Goal: Complete Application Form: Complete application form

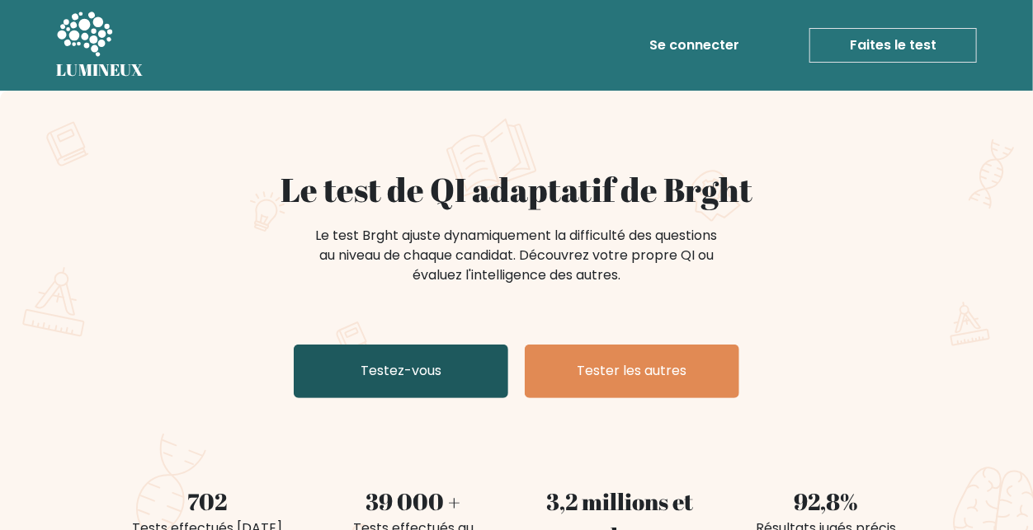
click at [429, 356] on link "Testez-vous" at bounding box center [401, 372] width 214 height 54
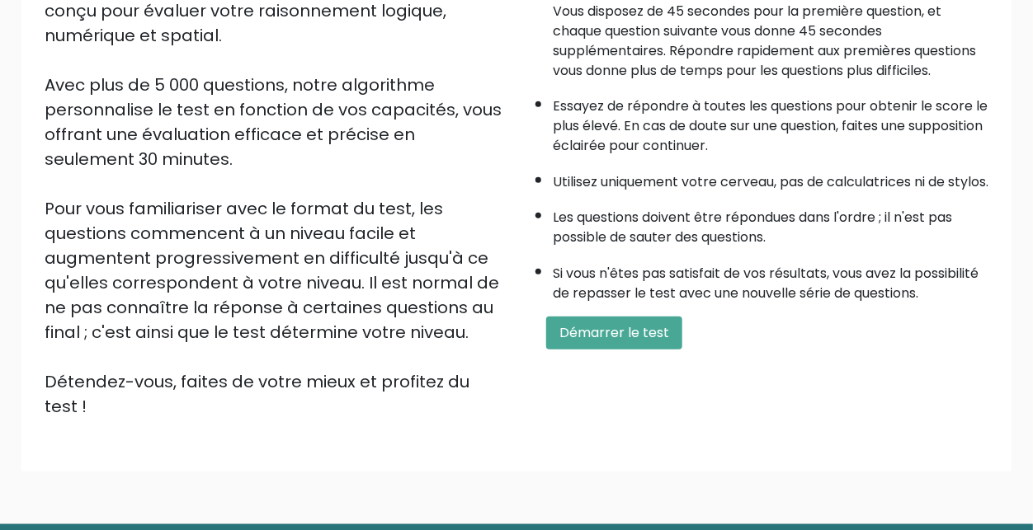
scroll to position [299, 0]
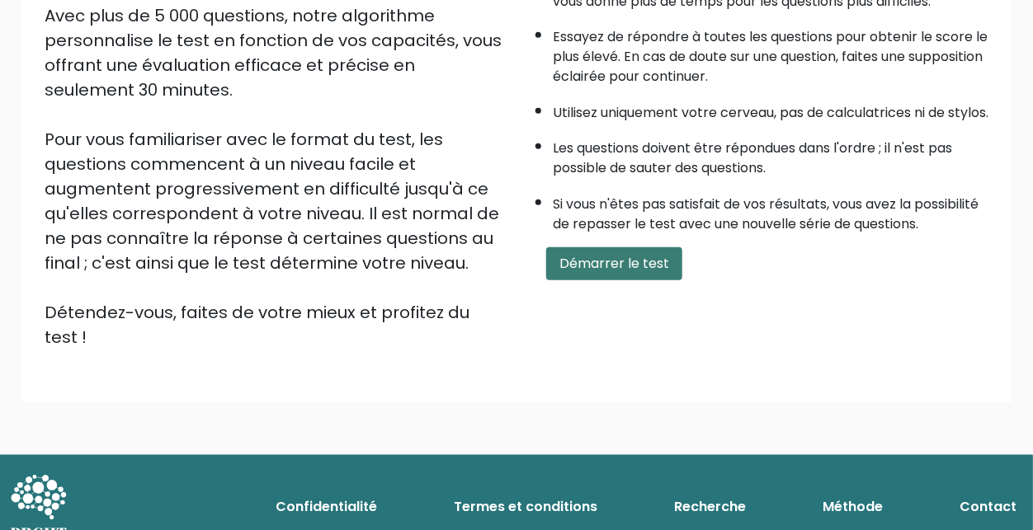
click at [588, 271] on font "Démarrer le test" at bounding box center [614, 263] width 110 height 19
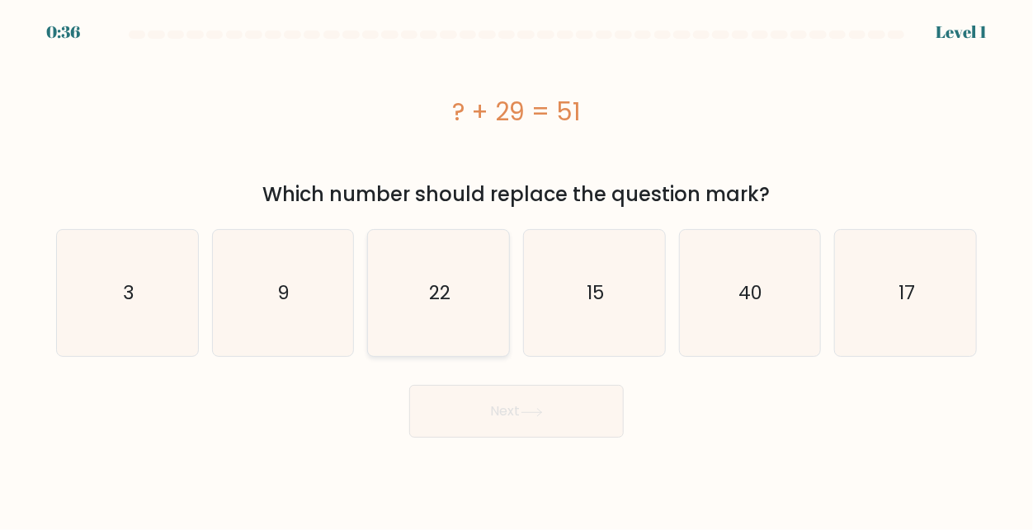
click at [448, 289] on text "22" at bounding box center [439, 293] width 21 height 26
click at [516, 270] on input "c. 22" at bounding box center [516, 268] width 1 height 4
radio input "true"
click at [450, 415] on button "Next" at bounding box center [516, 411] width 214 height 53
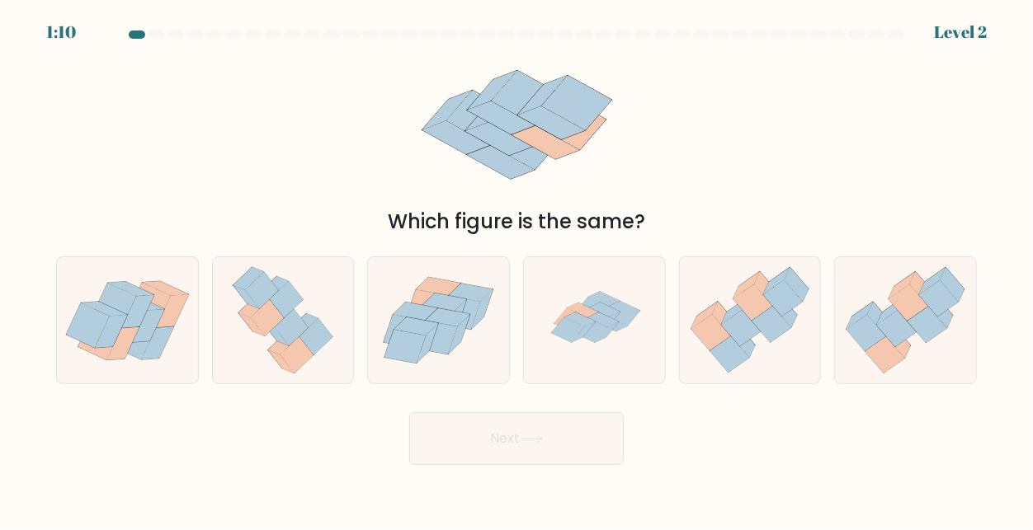
click at [535, 432] on button "Next" at bounding box center [516, 438] width 214 height 53
click at [558, 356] on icon at bounding box center [594, 320] width 126 height 126
click at [517, 270] on input "d." at bounding box center [516, 268] width 1 height 4
radio input "true"
click at [518, 435] on button "Next" at bounding box center [516, 438] width 214 height 53
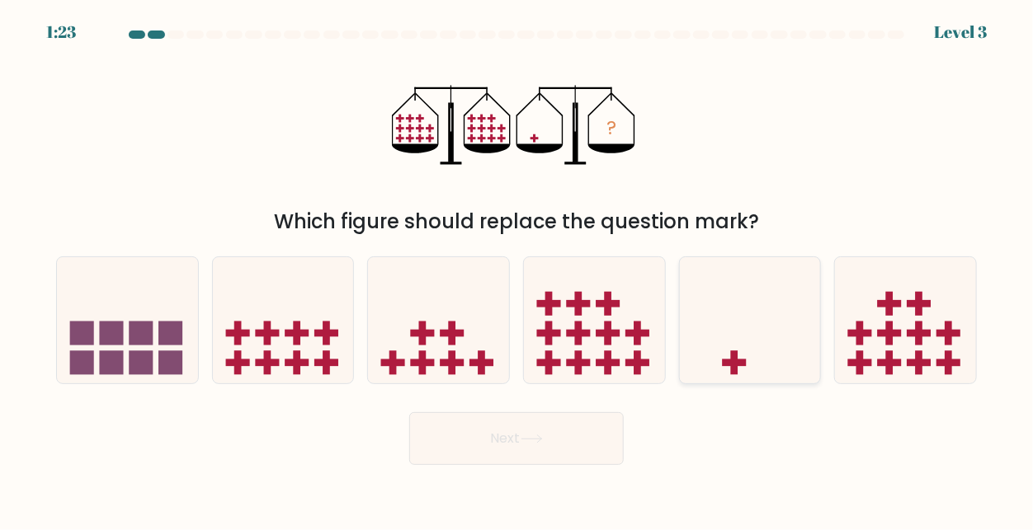
click at [723, 367] on icon at bounding box center [750, 320] width 141 height 116
click at [517, 270] on input "e." at bounding box center [516, 268] width 1 height 4
radio input "true"
click at [549, 445] on button "Next" at bounding box center [516, 438] width 214 height 53
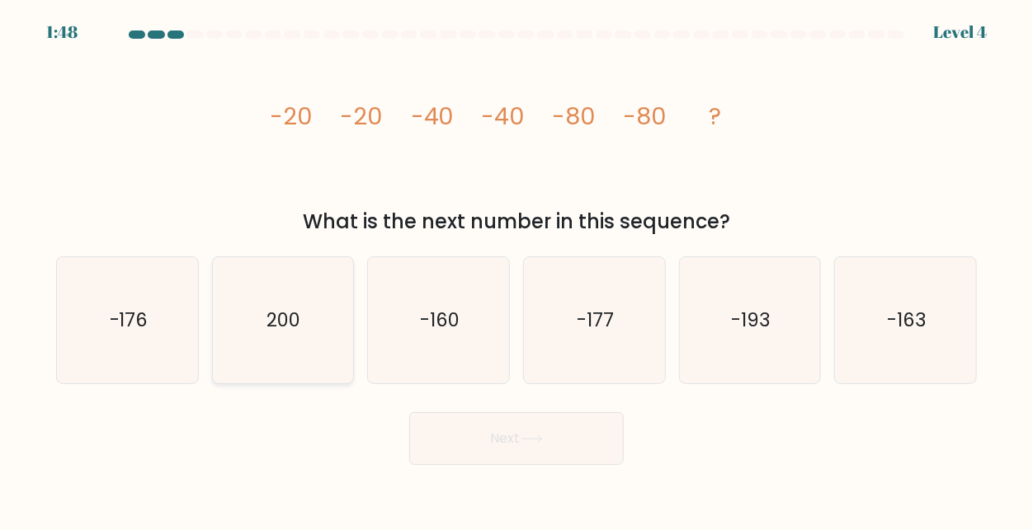
click at [287, 316] on text "200" at bounding box center [284, 320] width 34 height 26
click at [516, 270] on input "b. 200" at bounding box center [516, 268] width 1 height 4
radio input "true"
click at [447, 421] on button "Next" at bounding box center [516, 438] width 214 height 53
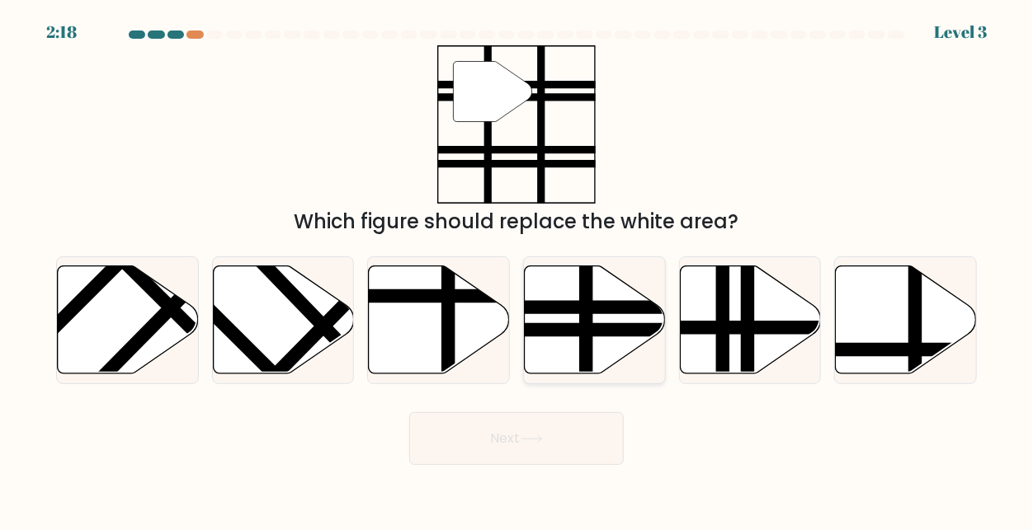
click at [587, 330] on line at bounding box center [638, 330] width 284 height 0
click at [517, 270] on input "d." at bounding box center [516, 268] width 1 height 4
radio input "true"
click at [463, 440] on button "Next" at bounding box center [516, 438] width 214 height 53
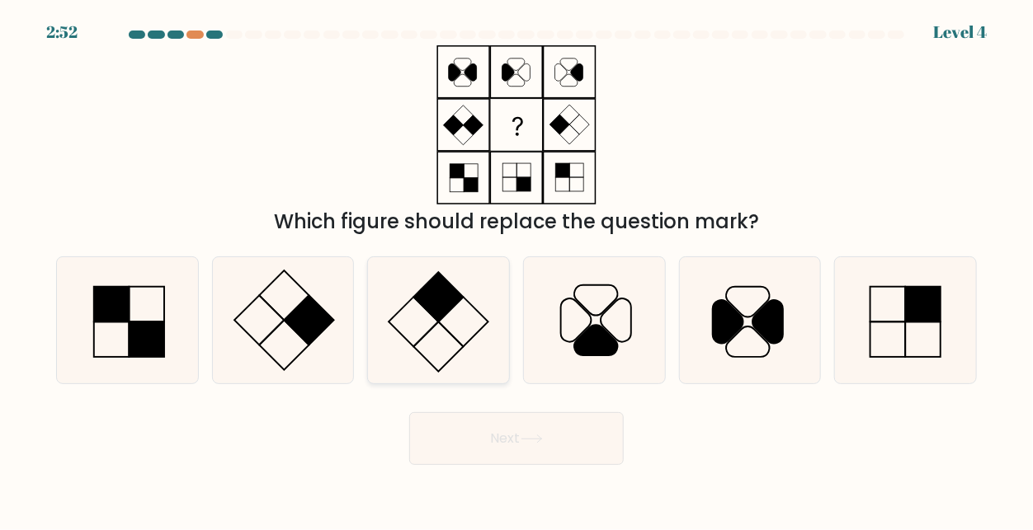
click at [443, 326] on rect at bounding box center [438, 347] width 49 height 49
click at [516, 270] on input "c." at bounding box center [516, 268] width 1 height 4
radio input "true"
click at [454, 429] on button "Next" at bounding box center [516, 438] width 214 height 53
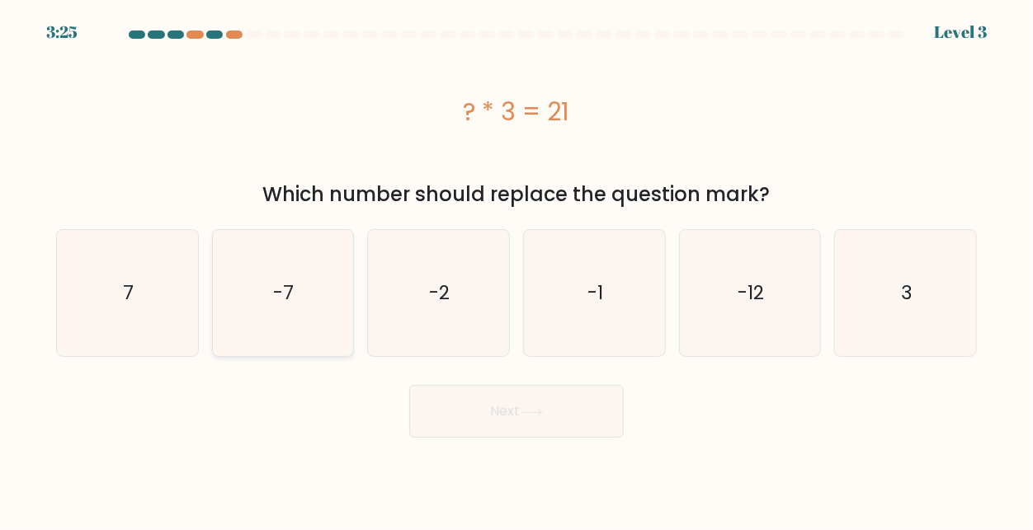
click at [259, 283] on icon "-7" at bounding box center [282, 293] width 126 height 126
click at [516, 270] on input "b. -7" at bounding box center [516, 268] width 1 height 4
radio input "true"
click at [457, 392] on button "Next" at bounding box center [516, 411] width 214 height 53
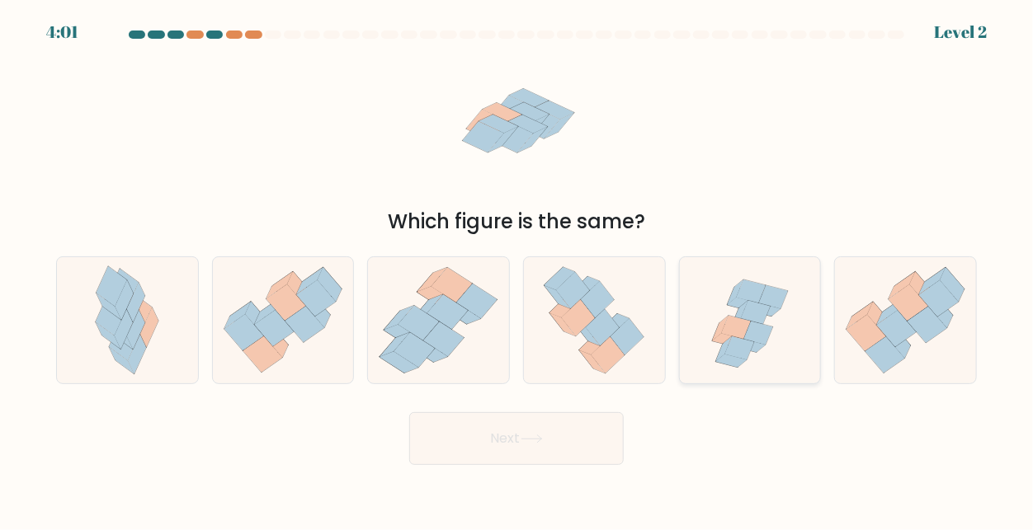
click at [737, 347] on icon at bounding box center [739, 348] width 29 height 23
click at [517, 270] on input "e." at bounding box center [516, 268] width 1 height 4
radio input "true"
click at [534, 422] on button "Next" at bounding box center [516, 438] width 214 height 53
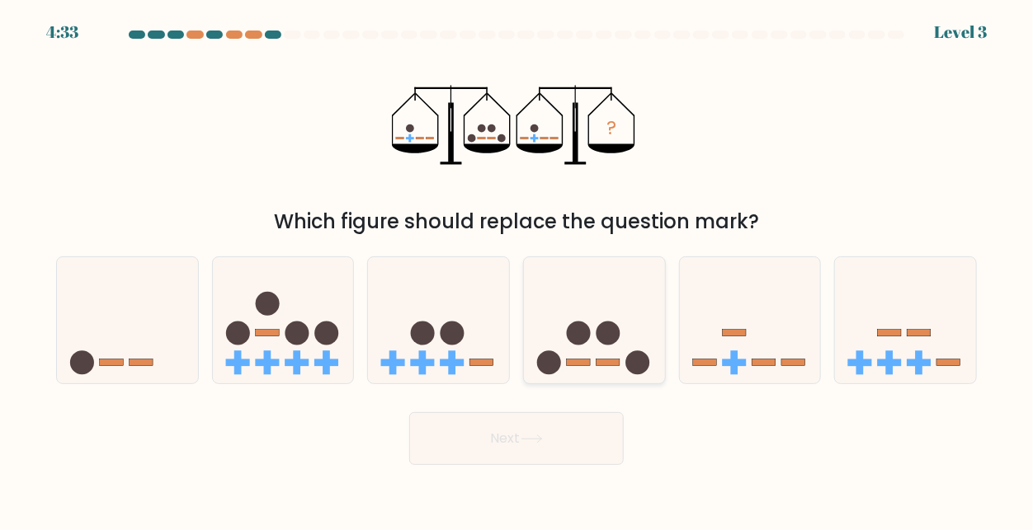
click at [561, 332] on icon at bounding box center [594, 320] width 141 height 116
click at [517, 270] on input "d." at bounding box center [516, 268] width 1 height 4
radio input "true"
click at [525, 432] on button "Next" at bounding box center [516, 438] width 214 height 53
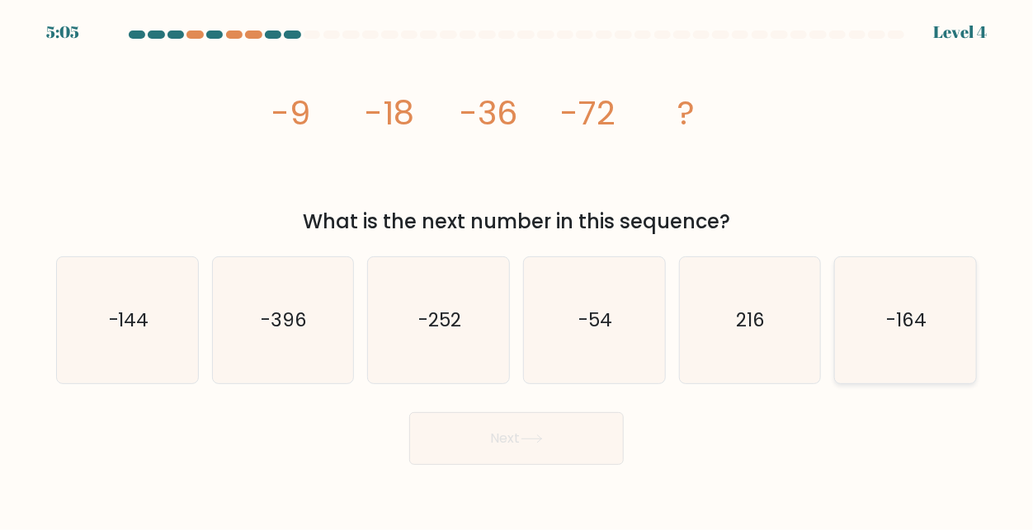
click at [855, 302] on icon "-164" at bounding box center [905, 320] width 126 height 126
click at [517, 270] on input "f. -164" at bounding box center [516, 268] width 1 height 4
radio input "true"
click at [450, 431] on button "Next" at bounding box center [516, 438] width 214 height 53
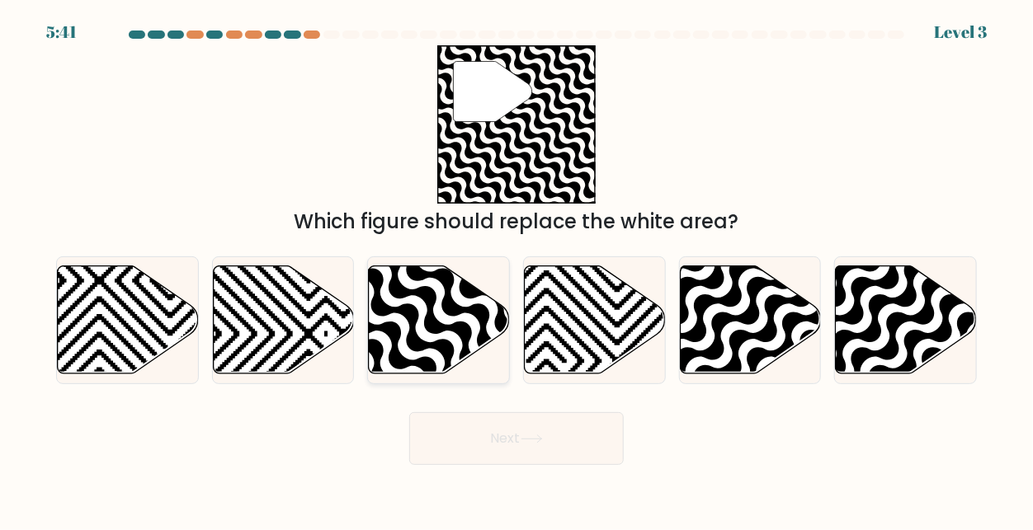
click at [390, 348] on icon at bounding box center [439, 320] width 141 height 108
click at [516, 270] on input "c." at bounding box center [516, 268] width 1 height 4
radio input "true"
click at [471, 445] on button "Next" at bounding box center [516, 438] width 214 height 53
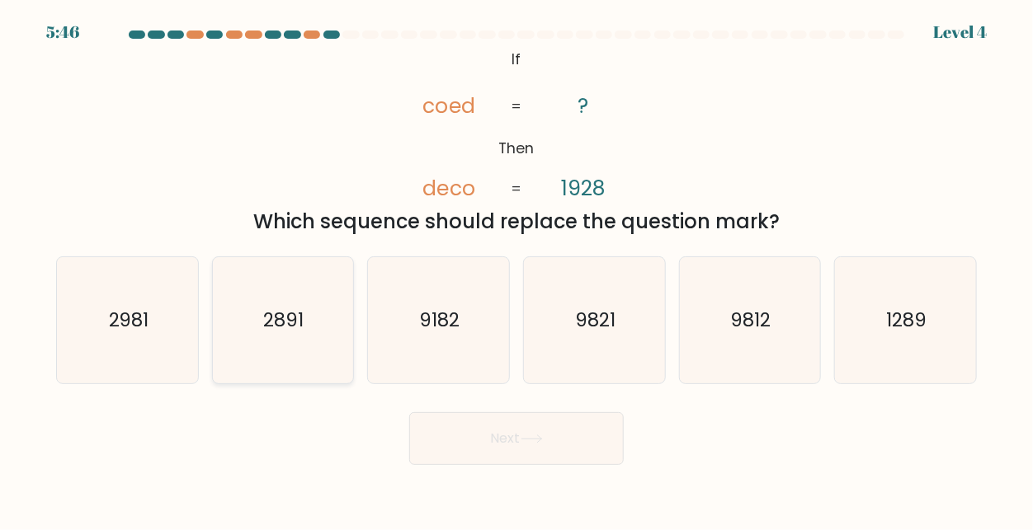
click at [301, 315] on text "2891" at bounding box center [284, 320] width 40 height 26
click at [516, 270] on input "b. 2891" at bounding box center [516, 268] width 1 height 4
radio input "true"
click at [496, 452] on button "Next" at bounding box center [516, 438] width 214 height 53
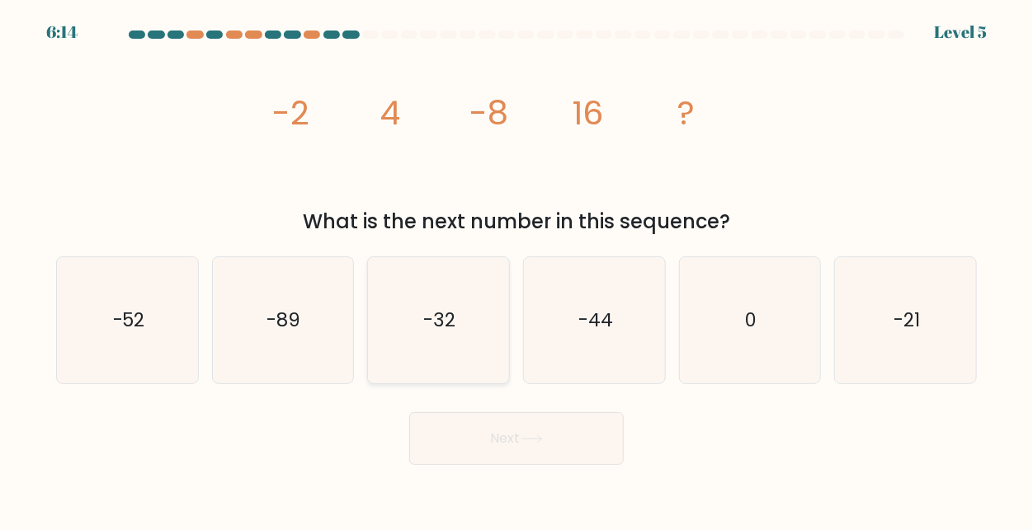
click at [410, 354] on icon "-32" at bounding box center [438, 320] width 126 height 126
click at [516, 270] on input "c. -32" at bounding box center [516, 268] width 1 height 4
radio input "true"
click at [441, 455] on button "Next" at bounding box center [516, 438] width 214 height 53
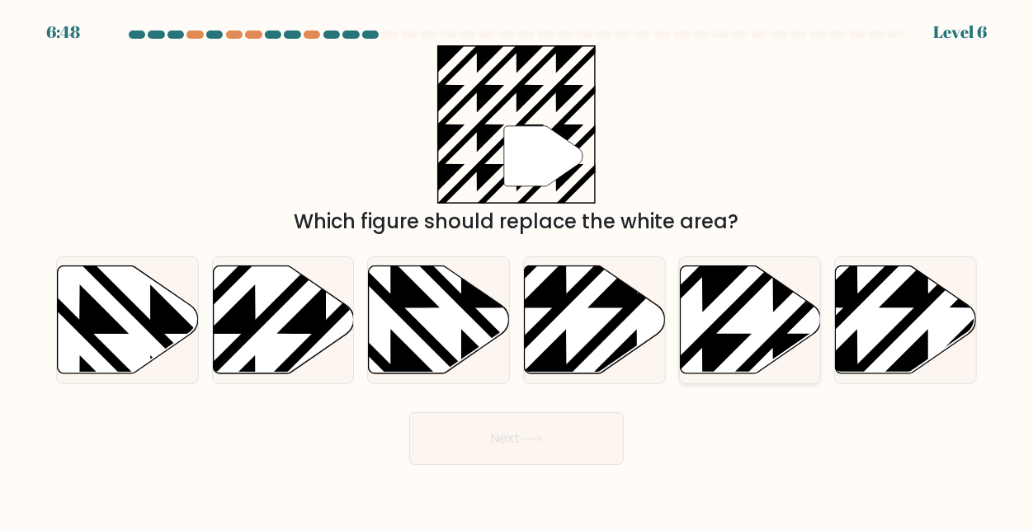
click at [712, 337] on icon at bounding box center [702, 263] width 284 height 284
click at [517, 270] on input "e." at bounding box center [516, 268] width 1 height 4
radio input "true"
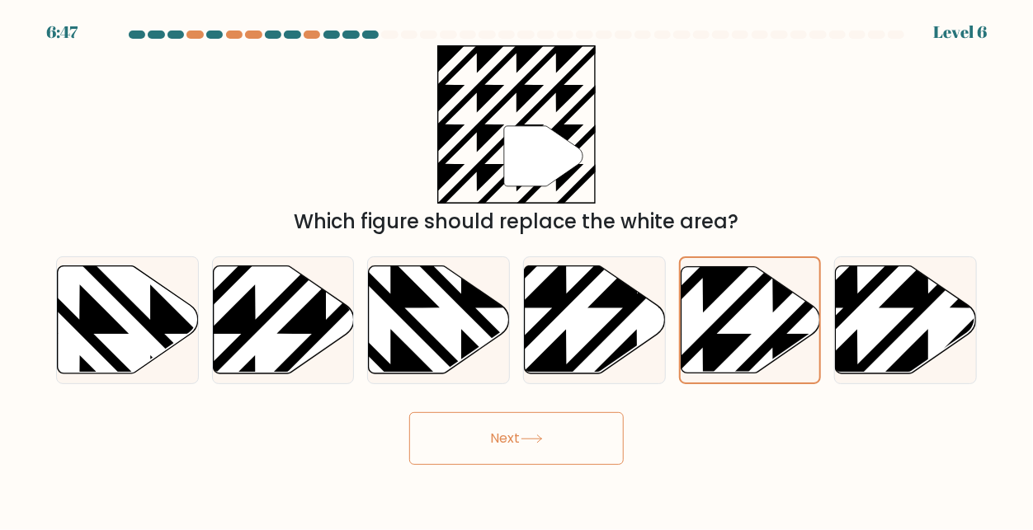
click at [510, 431] on button "Next" at bounding box center [516, 438] width 214 height 53
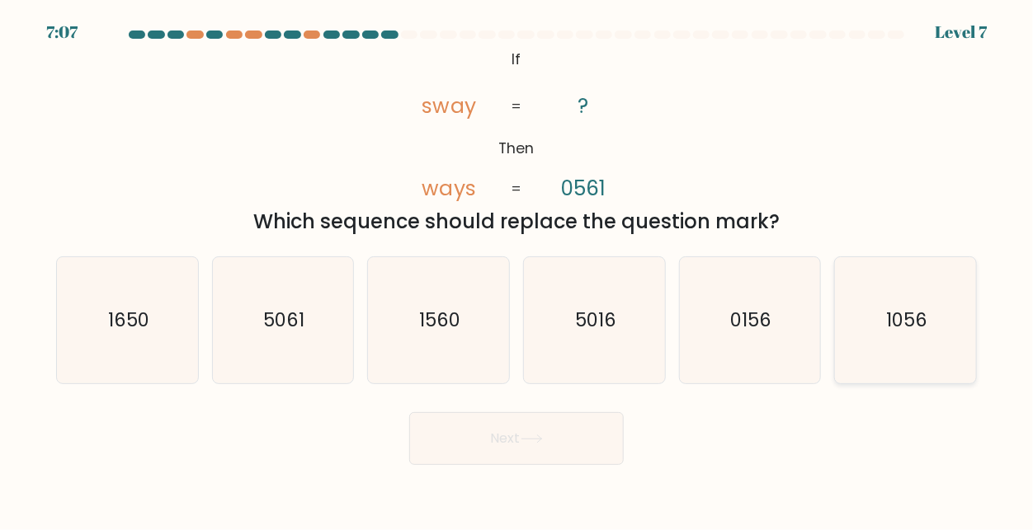
click at [874, 293] on icon "1056" at bounding box center [905, 320] width 126 height 126
click at [517, 270] on input "f. 1056" at bounding box center [516, 268] width 1 height 4
radio input "true"
click at [517, 459] on button "Next" at bounding box center [516, 438] width 214 height 53
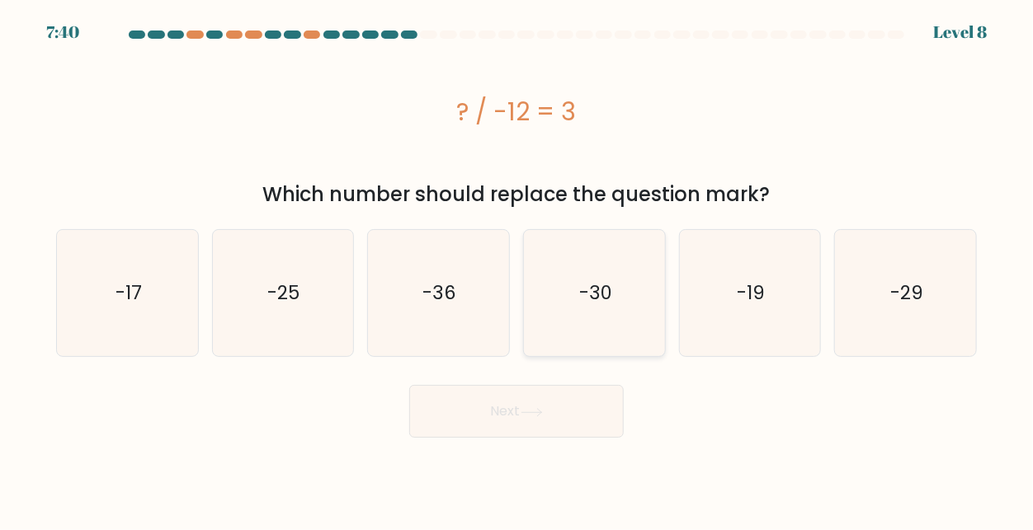
click at [586, 267] on icon "-30" at bounding box center [594, 293] width 126 height 126
click at [517, 267] on input "d. -30" at bounding box center [516, 268] width 1 height 4
radio input "true"
click at [466, 420] on button "Next" at bounding box center [516, 411] width 214 height 53
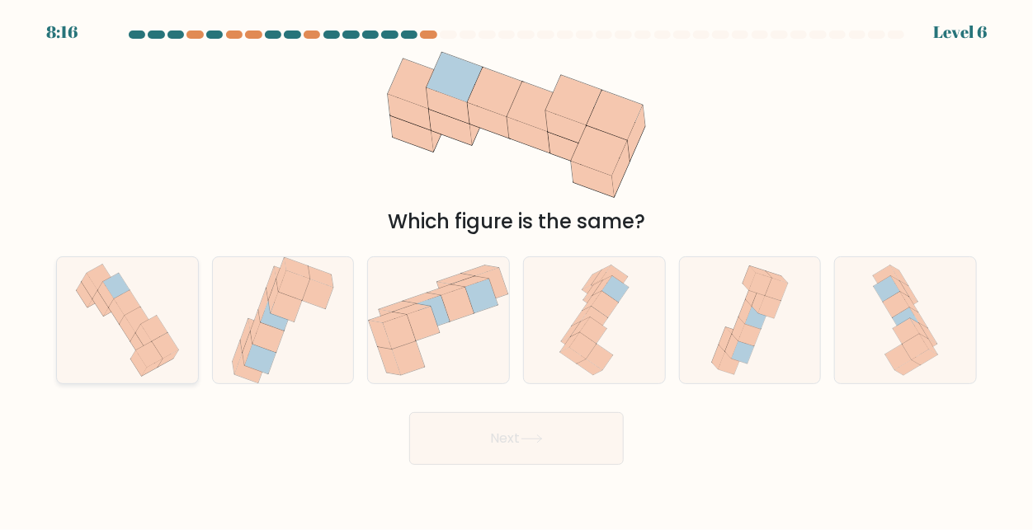
click at [130, 330] on icon at bounding box center [127, 329] width 16 height 26
click at [516, 270] on input "a." at bounding box center [516, 268] width 1 height 4
radio input "true"
click at [432, 454] on button "Next" at bounding box center [516, 438] width 214 height 53
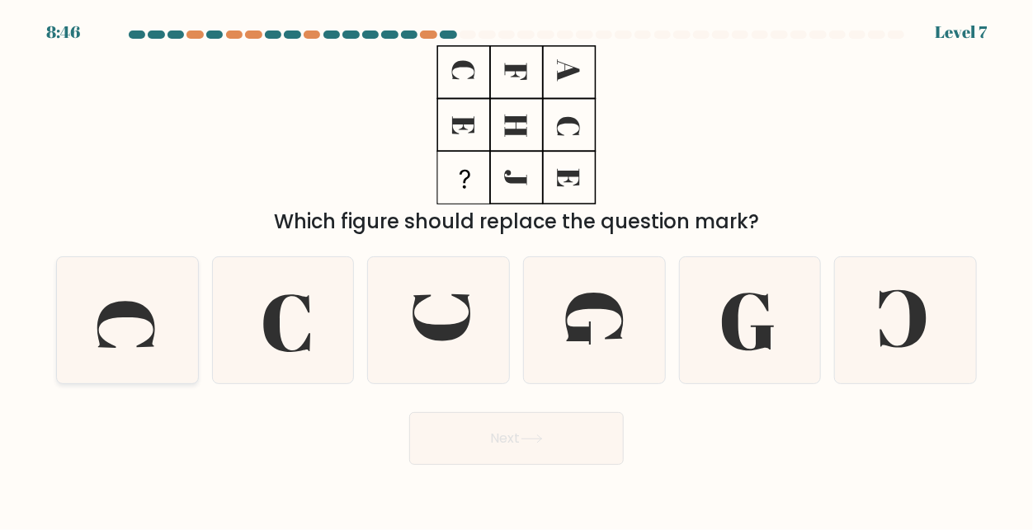
click at [129, 331] on icon at bounding box center [127, 320] width 126 height 126
click at [516, 270] on input "a." at bounding box center [516, 268] width 1 height 4
radio input "true"
click at [501, 439] on button "Next" at bounding box center [516, 438] width 214 height 53
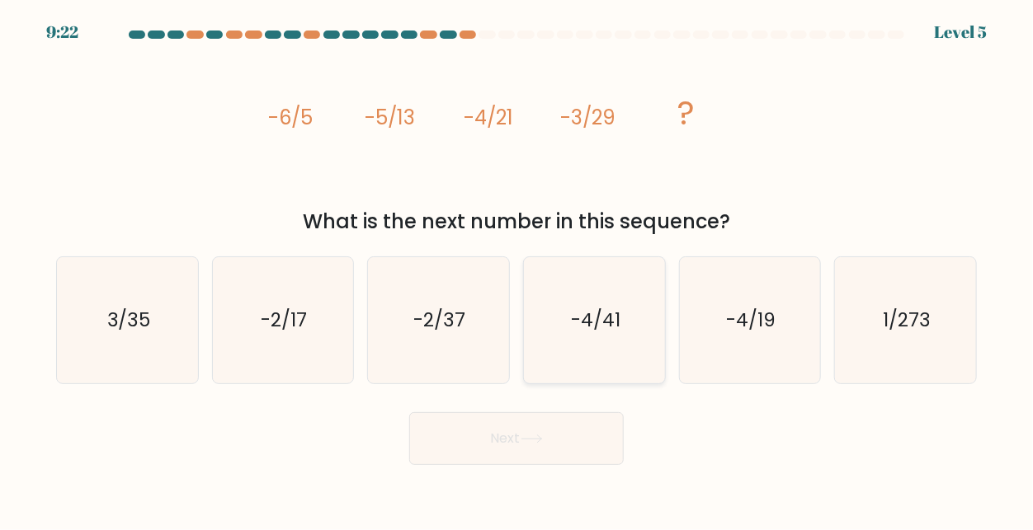
click at [629, 317] on icon "-4/41" at bounding box center [594, 320] width 126 height 126
click at [517, 270] on input "d. -4/41" at bounding box center [516, 268] width 1 height 4
radio input "true"
click at [525, 428] on button "Next" at bounding box center [516, 438] width 214 height 53
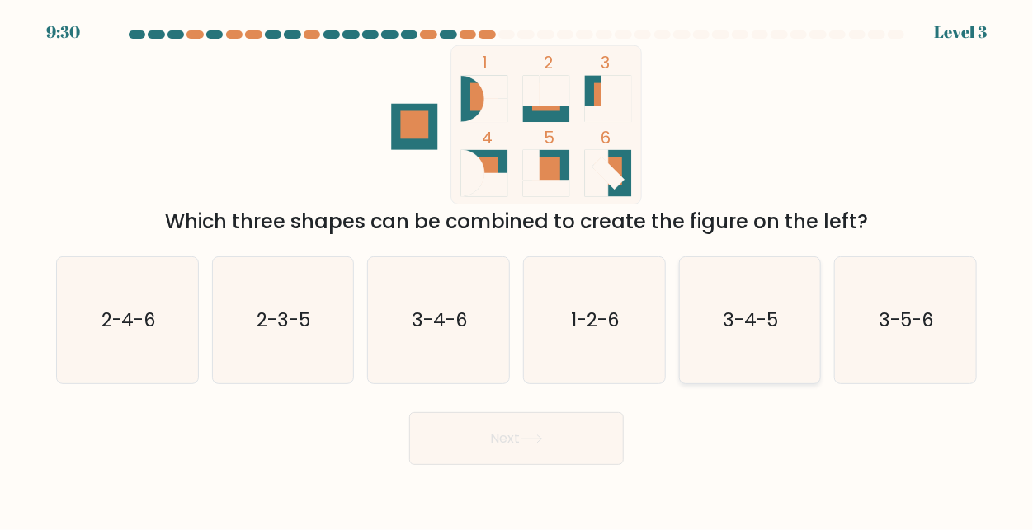
click at [722, 315] on icon "3-4-5" at bounding box center [749, 320] width 126 height 126
click at [517, 270] on input "e. 3-4-5" at bounding box center [516, 268] width 1 height 4
radio input "true"
click at [495, 444] on button "Next" at bounding box center [516, 438] width 214 height 53
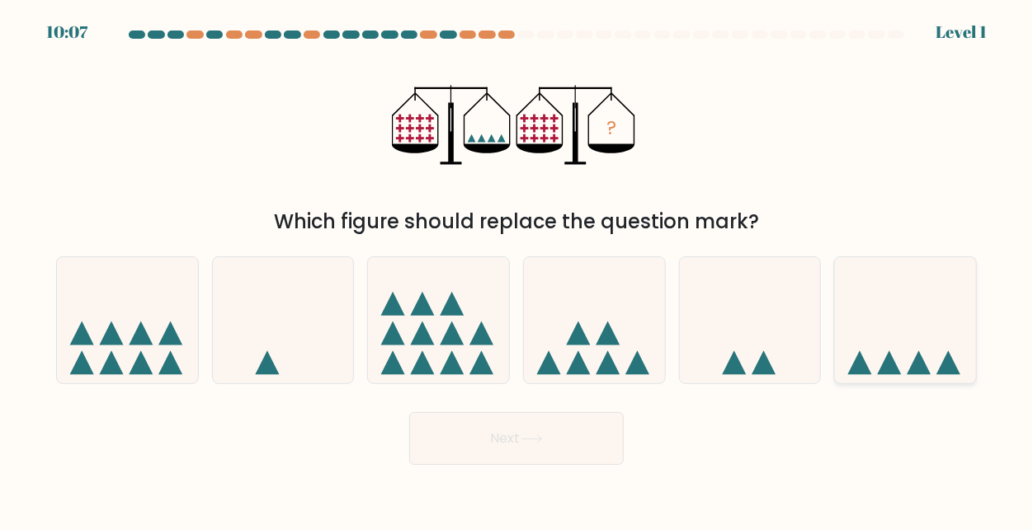
click at [850, 325] on icon at bounding box center [905, 320] width 141 height 116
click at [517, 270] on input "f." at bounding box center [516, 268] width 1 height 4
radio input "true"
click at [525, 446] on button "Next" at bounding box center [516, 438] width 214 height 53
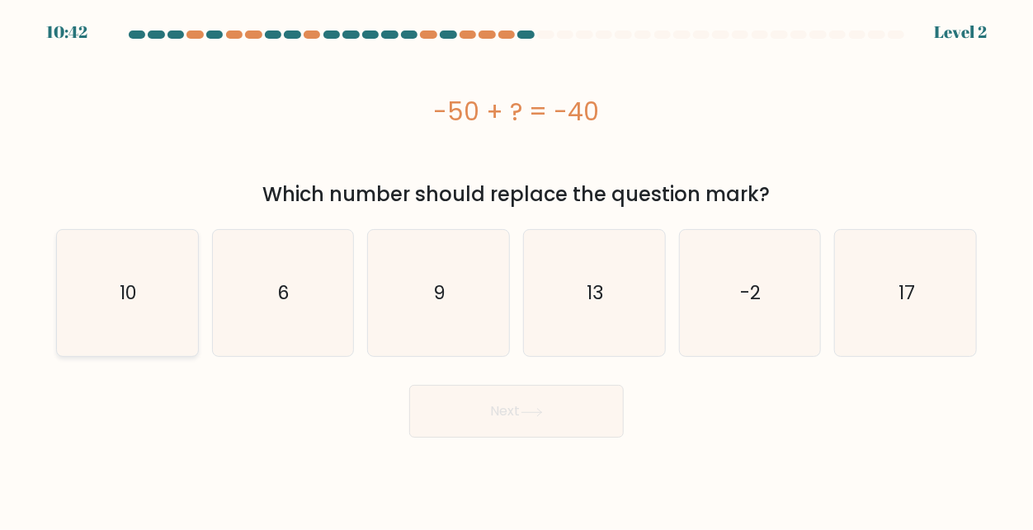
click at [134, 282] on text "10" at bounding box center [128, 293] width 17 height 26
click at [516, 270] on input "a. 10" at bounding box center [516, 268] width 1 height 4
radio input "true"
click at [474, 431] on button "Next" at bounding box center [516, 411] width 214 height 53
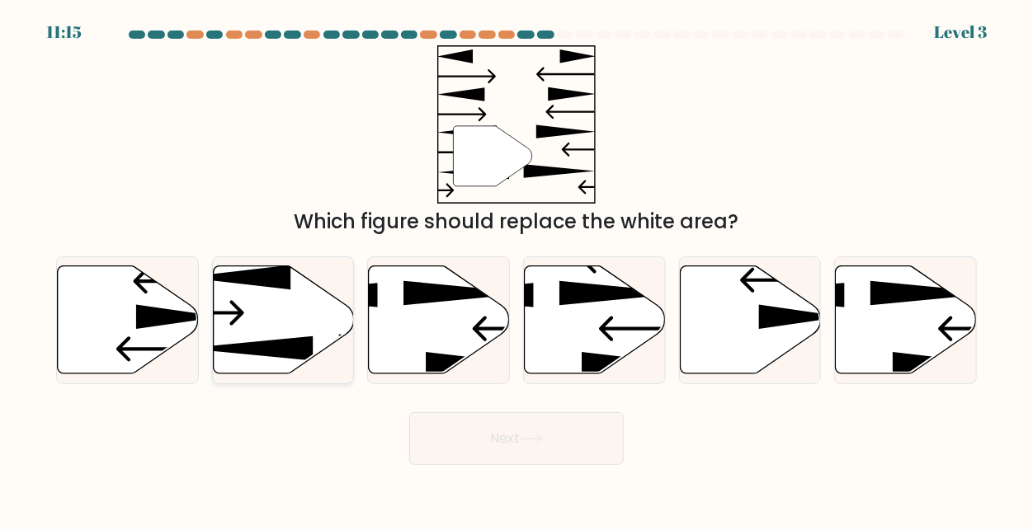
click at [270, 313] on icon at bounding box center [283, 320] width 141 height 108
click at [516, 270] on input "b." at bounding box center [516, 268] width 1 height 4
radio input "true"
click at [468, 423] on button "Next" at bounding box center [516, 438] width 214 height 53
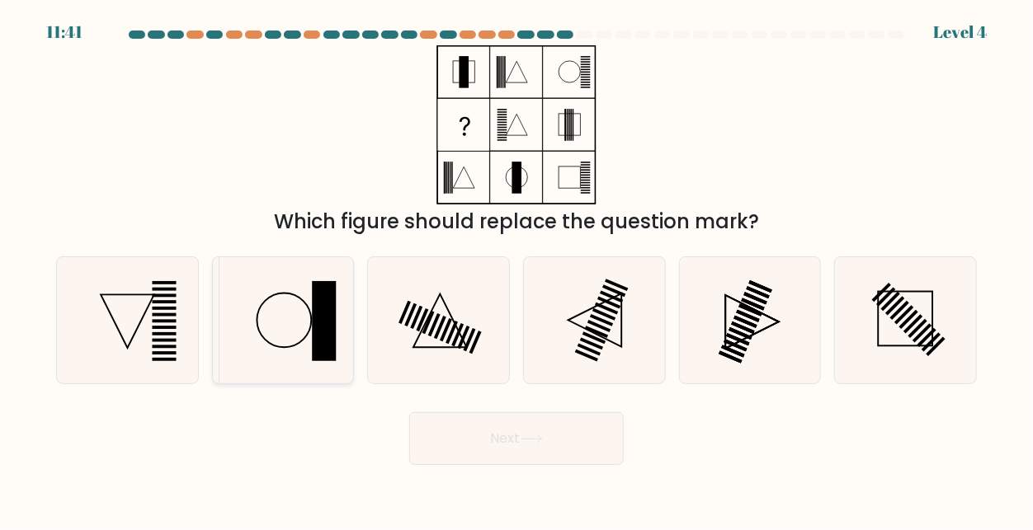
click at [288, 329] on icon at bounding box center [282, 320] width 126 height 126
click at [516, 270] on input "b." at bounding box center [516, 268] width 1 height 4
radio input "true"
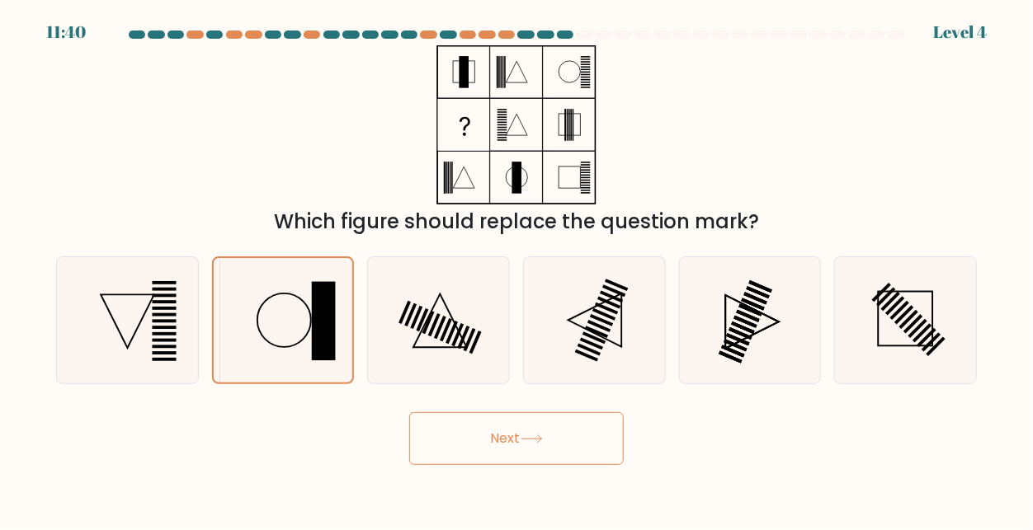
click at [475, 431] on button "Next" at bounding box center [516, 438] width 214 height 53
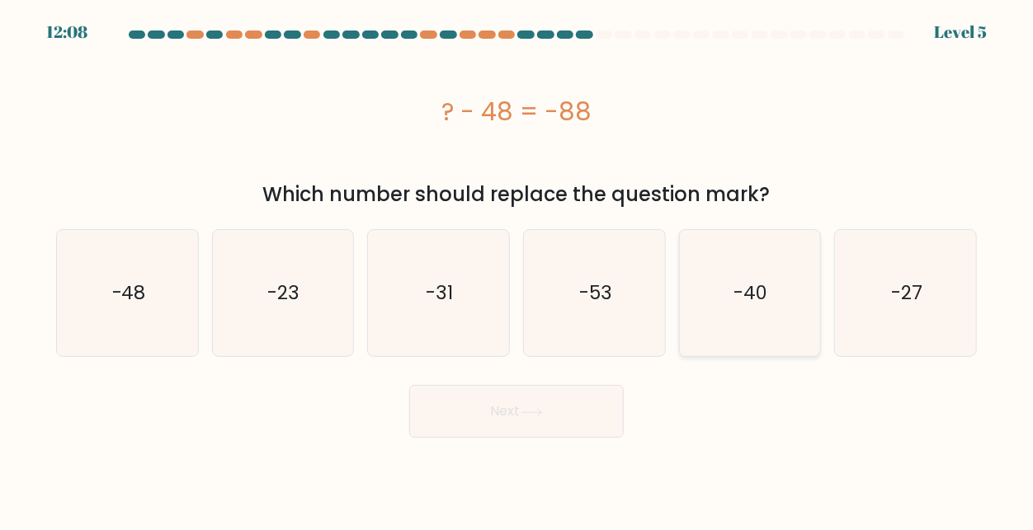
click at [704, 318] on icon "-40" at bounding box center [749, 293] width 126 height 126
click at [517, 270] on input "e. -40" at bounding box center [516, 268] width 1 height 4
radio input "true"
click at [515, 431] on button "Next" at bounding box center [516, 411] width 214 height 53
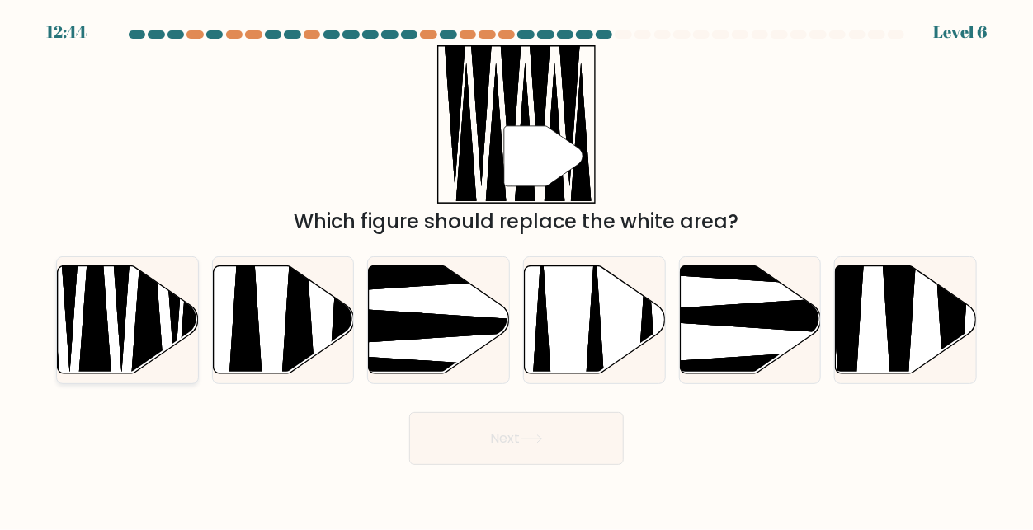
click at [112, 326] on icon at bounding box center [128, 320] width 141 height 108
click at [516, 270] on input "a." at bounding box center [516, 268] width 1 height 4
radio input "true"
click at [513, 436] on button "Next" at bounding box center [516, 438] width 214 height 53
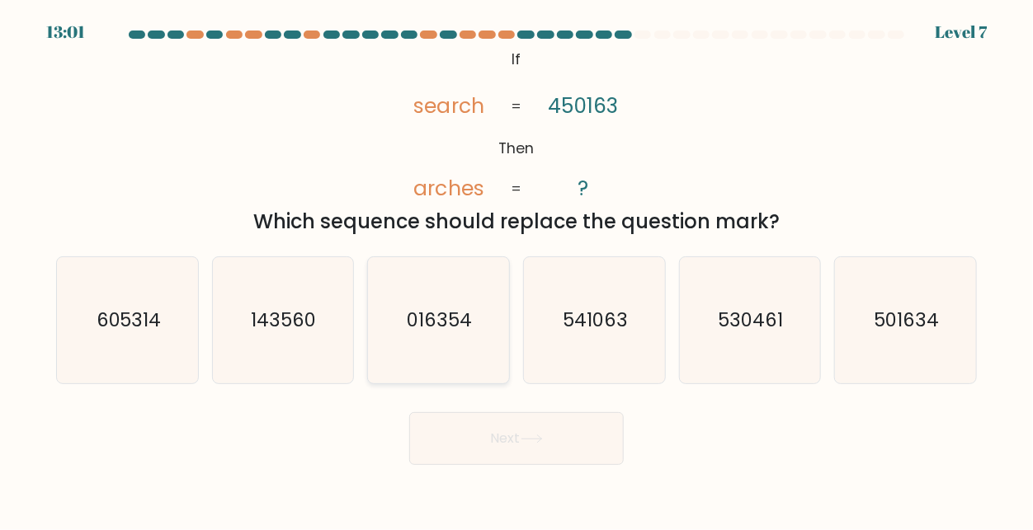
click at [450, 351] on icon "016354" at bounding box center [438, 320] width 126 height 126
click at [516, 270] on input "c. 016354" at bounding box center [516, 268] width 1 height 4
radio input "true"
click at [501, 450] on button "Next" at bounding box center [516, 438] width 214 height 53
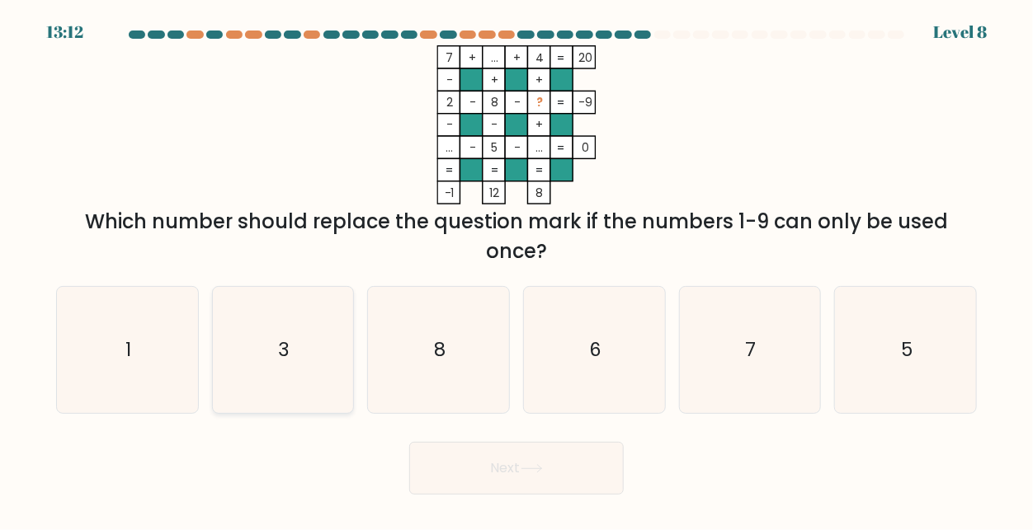
click at [299, 334] on icon "3" at bounding box center [282, 350] width 126 height 126
click at [516, 270] on input "b. 3" at bounding box center [516, 268] width 1 height 4
radio input "true"
click at [472, 453] on button "Next" at bounding box center [516, 468] width 214 height 53
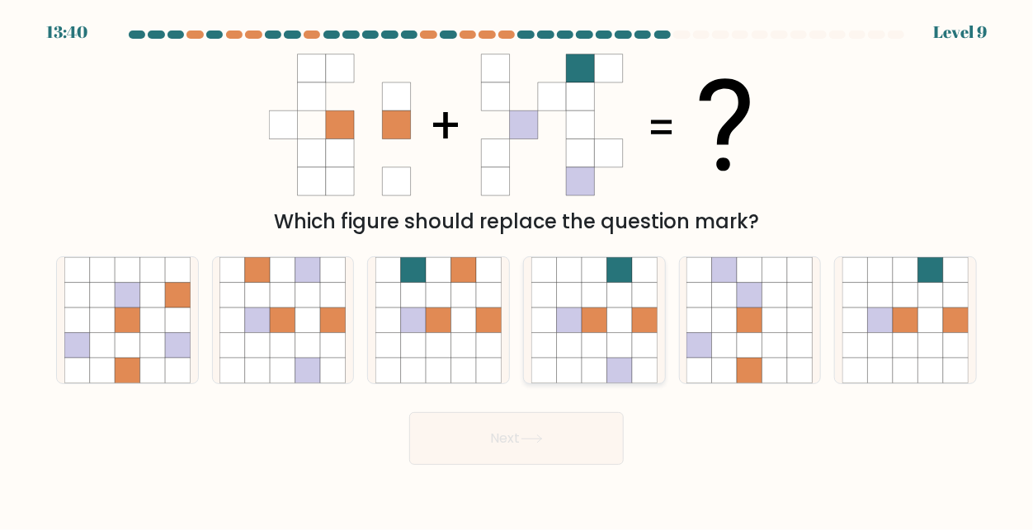
click at [608, 353] on icon at bounding box center [620, 346] width 26 height 26
click at [517, 270] on input "d." at bounding box center [516, 268] width 1 height 4
radio input "true"
click at [549, 440] on button "Next" at bounding box center [516, 438] width 214 height 53
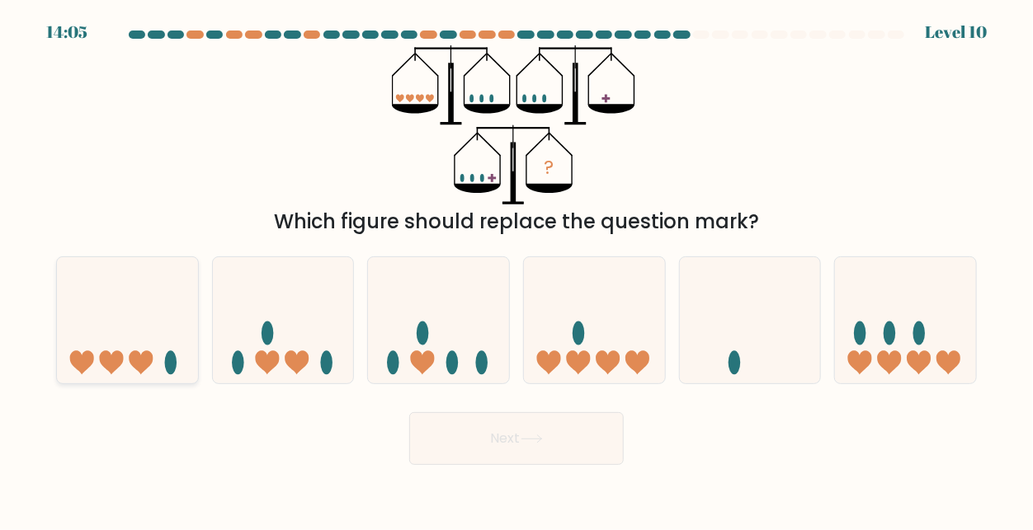
click at [152, 343] on icon at bounding box center [127, 320] width 141 height 116
click at [516, 270] on input "a." at bounding box center [516, 268] width 1 height 4
radio input "true"
click at [534, 440] on icon at bounding box center [532, 439] width 22 height 9
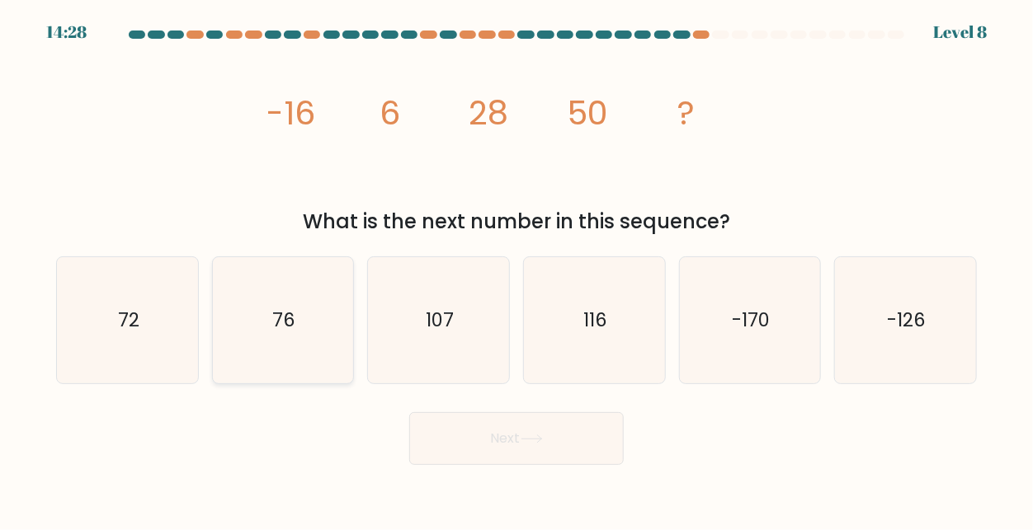
click at [281, 310] on text "76" at bounding box center [284, 320] width 23 height 26
click at [516, 270] on input "b. 76" at bounding box center [516, 268] width 1 height 4
radio input "true"
click at [513, 449] on button "Next" at bounding box center [516, 438] width 214 height 53
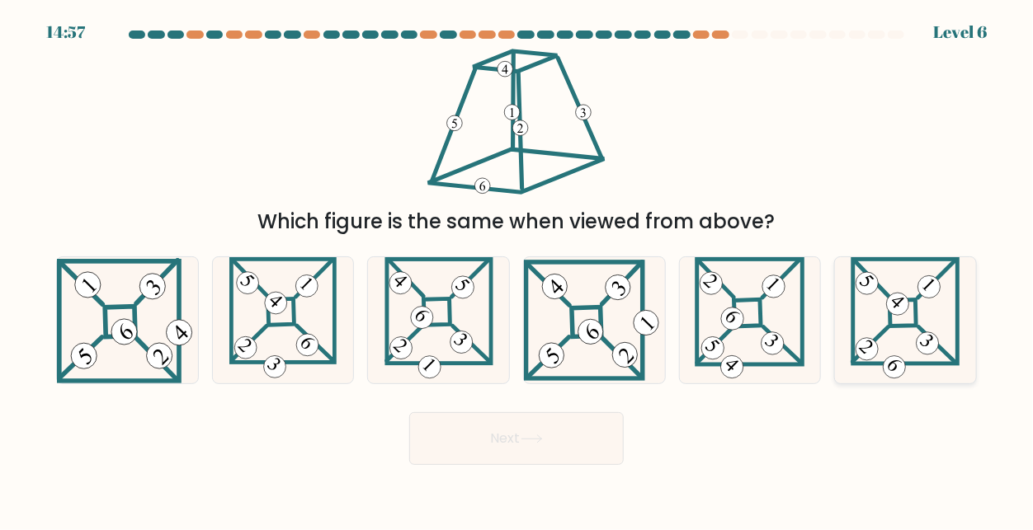
click at [907, 341] on icon at bounding box center [904, 320] width 109 height 126
click at [517, 270] on input "f." at bounding box center [516, 268] width 1 height 4
radio input "true"
click at [499, 458] on button "Next" at bounding box center [516, 438] width 214 height 53
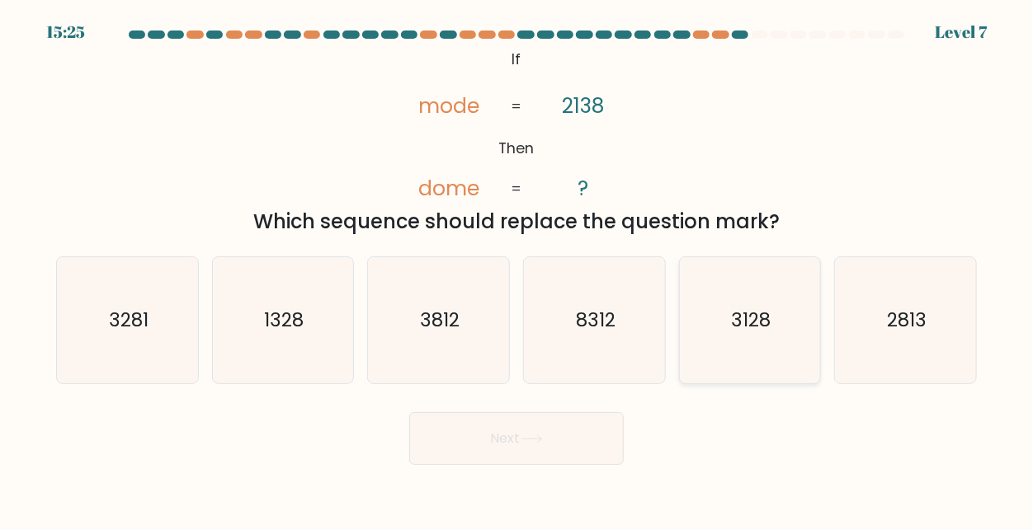
click at [690, 294] on icon "3128" at bounding box center [749, 320] width 126 height 126
click at [517, 270] on input "e. 3128" at bounding box center [516, 268] width 1 height 4
radio input "true"
click at [467, 436] on button "Next" at bounding box center [516, 438] width 214 height 53
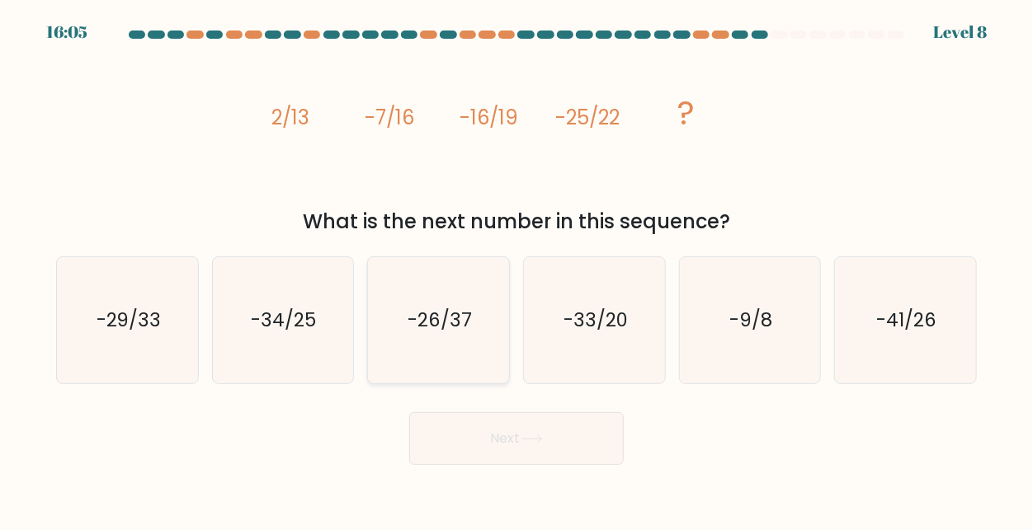
click at [454, 293] on icon "-26/37" at bounding box center [438, 320] width 126 height 126
click at [516, 270] on input "c. -26/37" at bounding box center [516, 268] width 1 height 4
radio input "true"
click at [521, 416] on button "Next" at bounding box center [516, 438] width 214 height 53
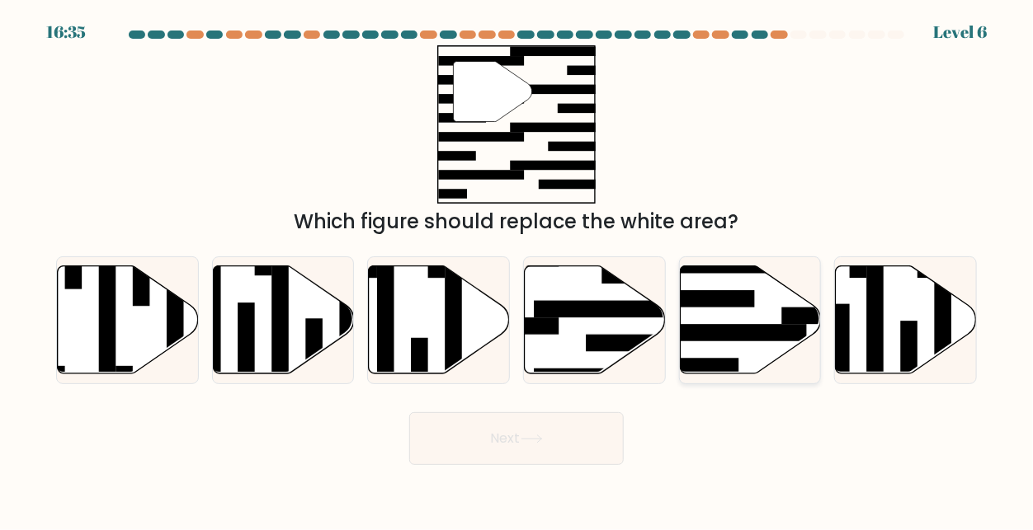
click at [709, 313] on icon at bounding box center [750, 320] width 141 height 108
click at [517, 270] on input "e." at bounding box center [516, 268] width 1 height 4
radio input "true"
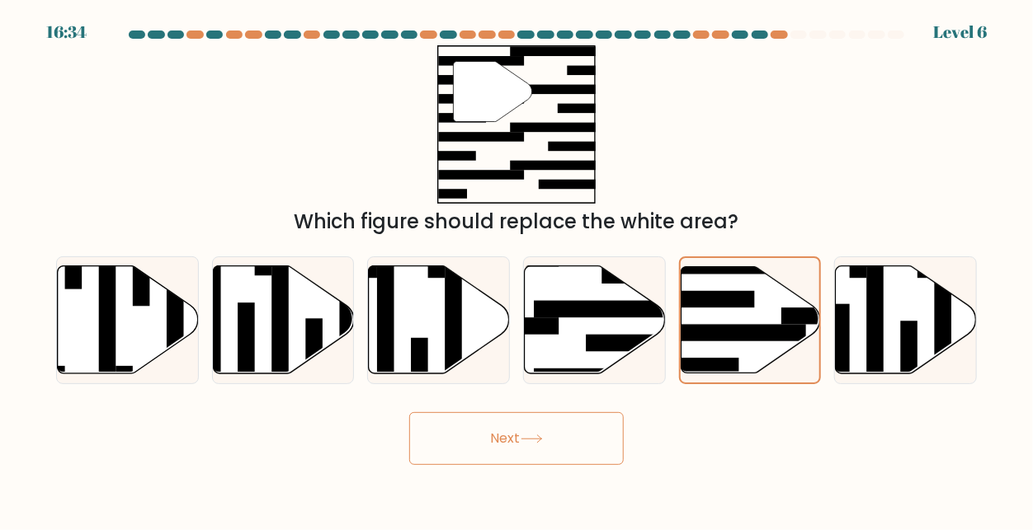
click at [490, 431] on button "Next" at bounding box center [516, 438] width 214 height 53
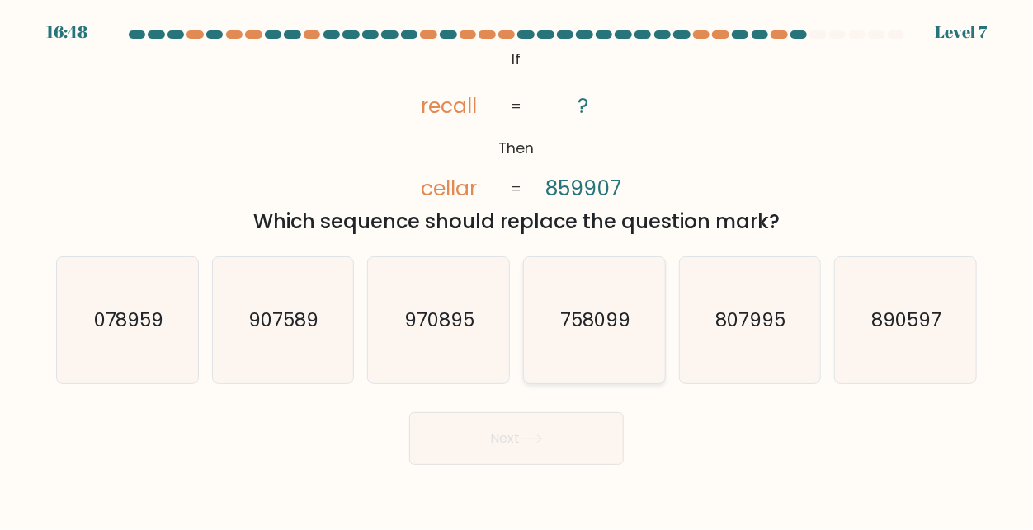
click at [579, 309] on text "758099" at bounding box center [595, 320] width 70 height 26
click at [517, 270] on input "d. 758099" at bounding box center [516, 268] width 1 height 4
radio input "true"
click at [489, 429] on button "Next" at bounding box center [516, 438] width 214 height 53
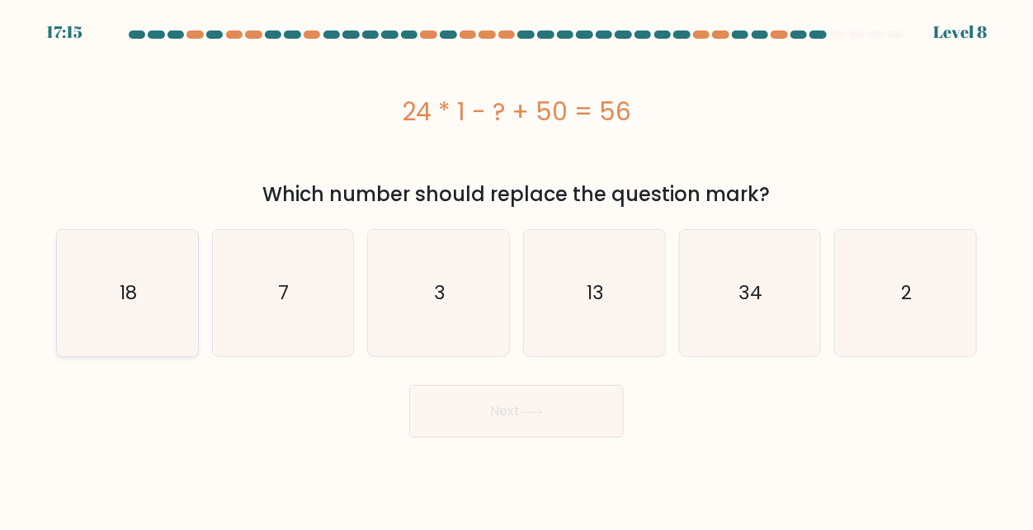
click at [160, 306] on icon "18" at bounding box center [127, 293] width 126 height 126
click at [516, 270] on input "a. 18" at bounding box center [516, 268] width 1 height 4
radio input "true"
click at [483, 409] on button "Next" at bounding box center [516, 411] width 214 height 53
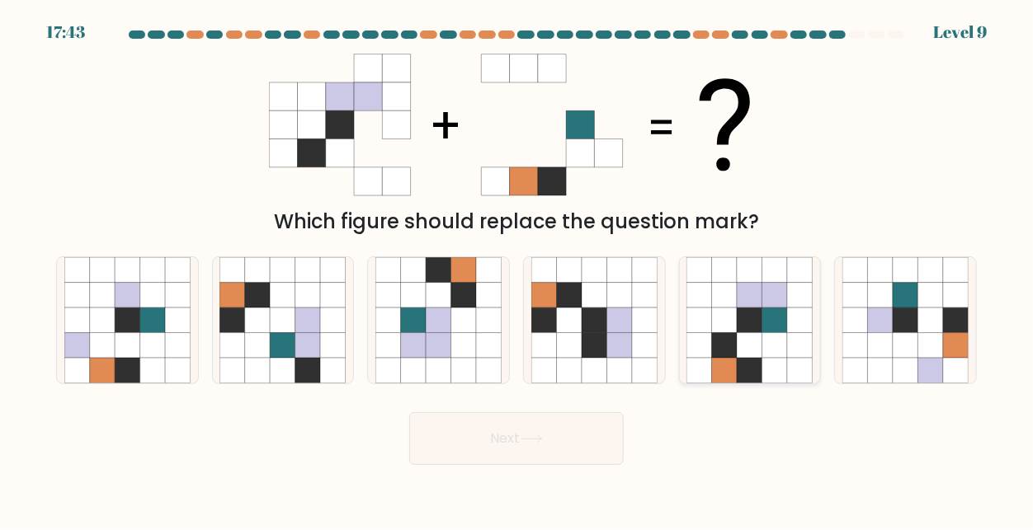
click at [798, 365] on icon at bounding box center [801, 371] width 26 height 26
click at [517, 270] on input "e." at bounding box center [516, 268] width 1 height 4
radio input "true"
click at [470, 445] on button "Next" at bounding box center [516, 438] width 214 height 53
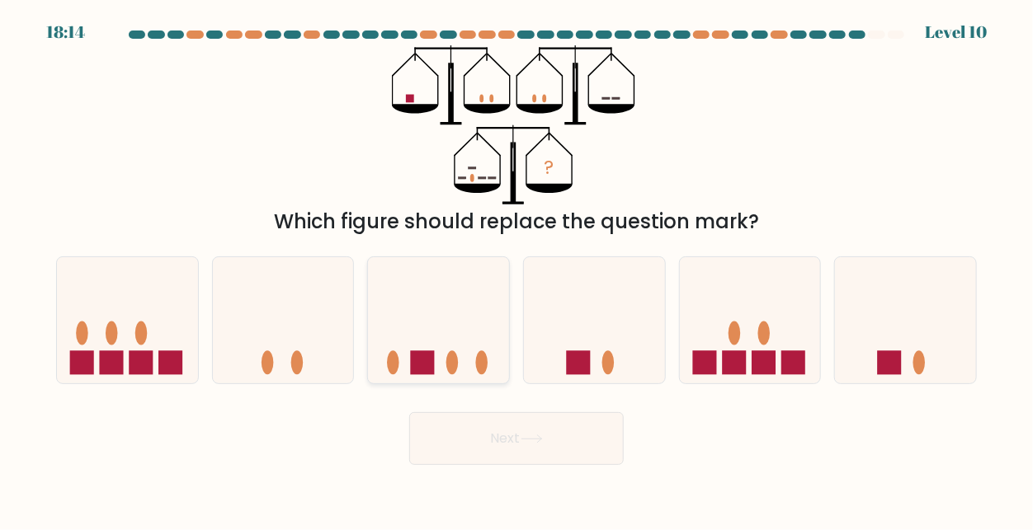
click at [447, 337] on icon at bounding box center [438, 320] width 141 height 116
click at [516, 270] on input "c." at bounding box center [516, 268] width 1 height 4
radio input "true"
click at [504, 431] on button "Next" at bounding box center [516, 438] width 214 height 53
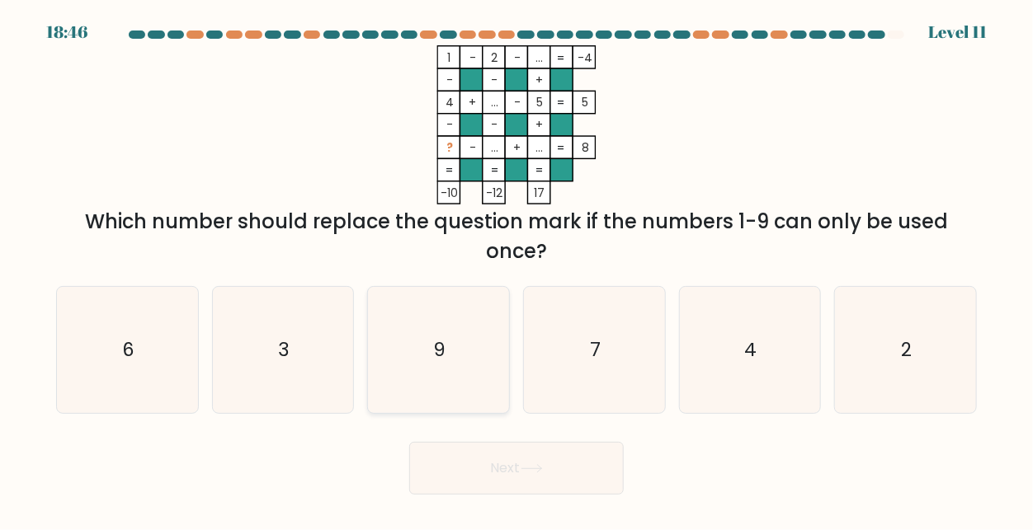
click at [448, 323] on icon "9" at bounding box center [438, 350] width 126 height 126
click at [516, 270] on input "c. 9" at bounding box center [516, 268] width 1 height 4
radio input "true"
click at [465, 454] on button "Next" at bounding box center [516, 468] width 214 height 53
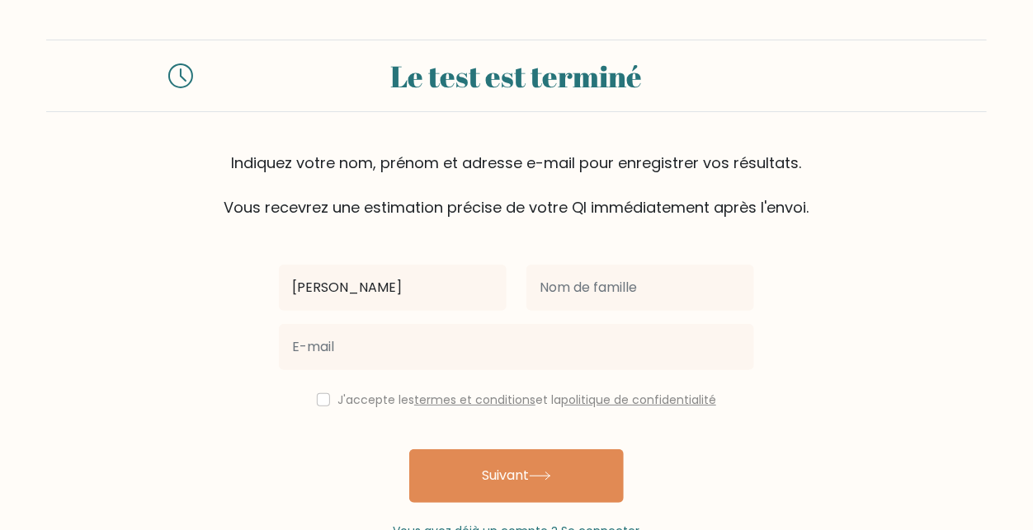
type input "[PERSON_NAME]"
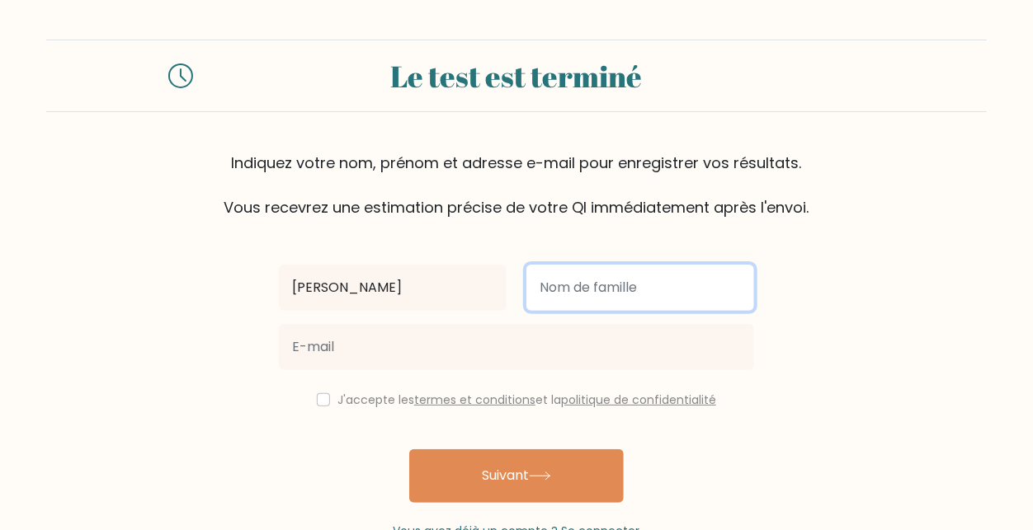
click at [564, 276] on input "text" at bounding box center [640, 288] width 228 height 46
type input "kenfackdjeutalae"
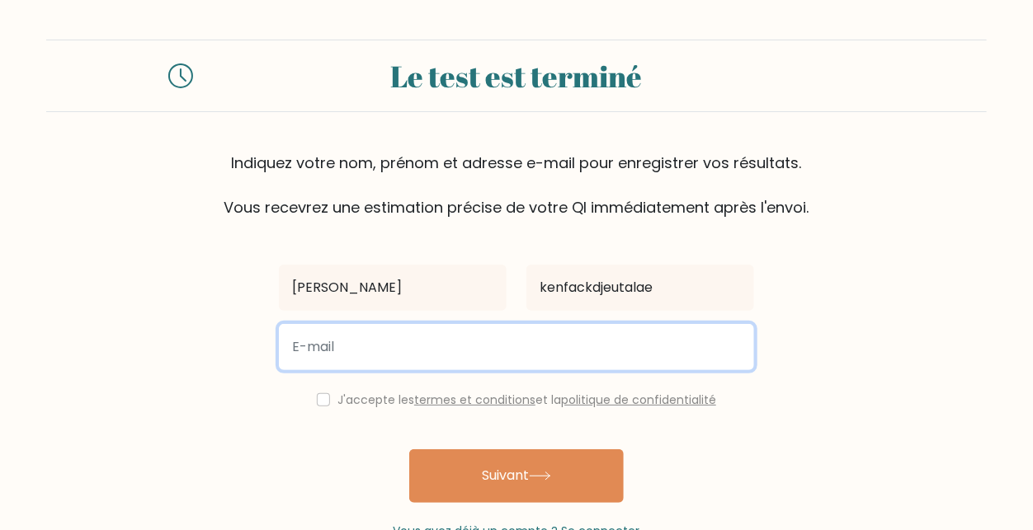
click at [379, 352] on input "email" at bounding box center [516, 347] width 475 height 46
type input "[EMAIL_ADDRESS][DOMAIN_NAME]"
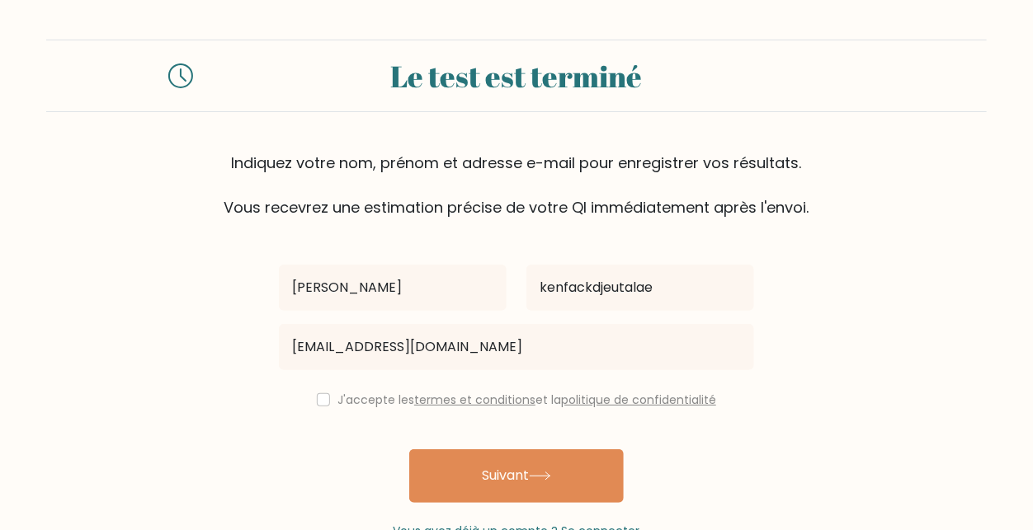
click at [333, 398] on div "J'accepte les termes et conditions et la politique de confidentialité" at bounding box center [516, 400] width 495 height 20
click at [327, 398] on div "J'accepte les termes et conditions et la politique de confidentialité" at bounding box center [516, 400] width 495 height 20
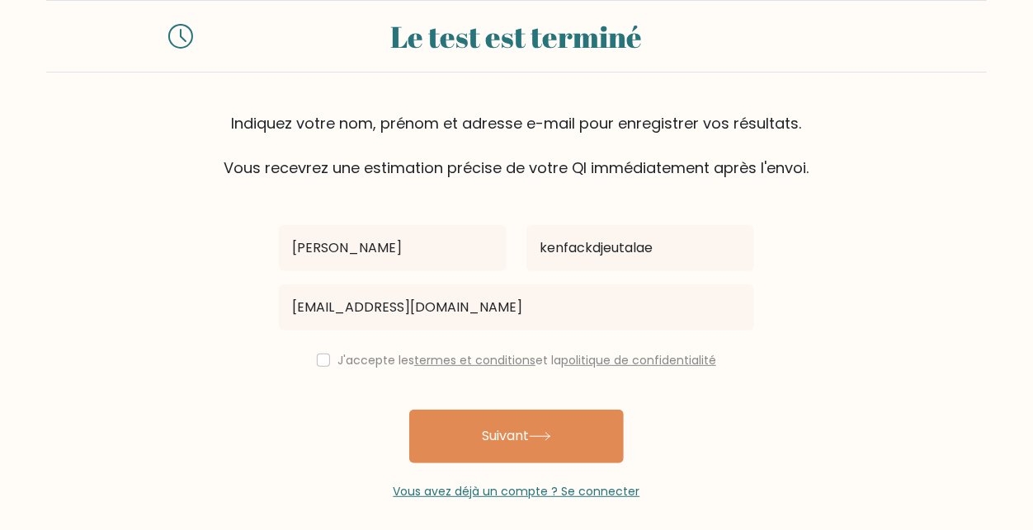
scroll to position [49, 0]
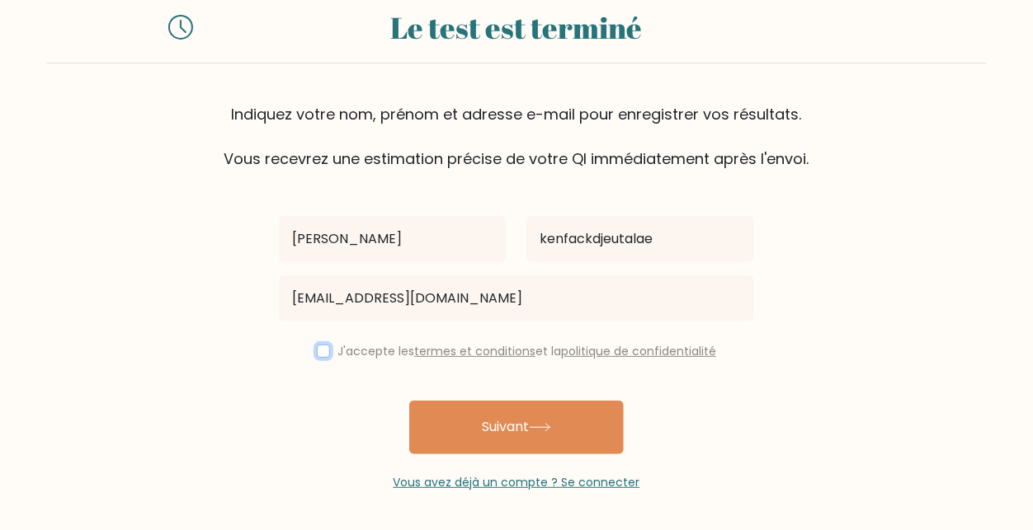
click at [319, 351] on input "checkbox" at bounding box center [323, 351] width 13 height 13
checkbox input "true"
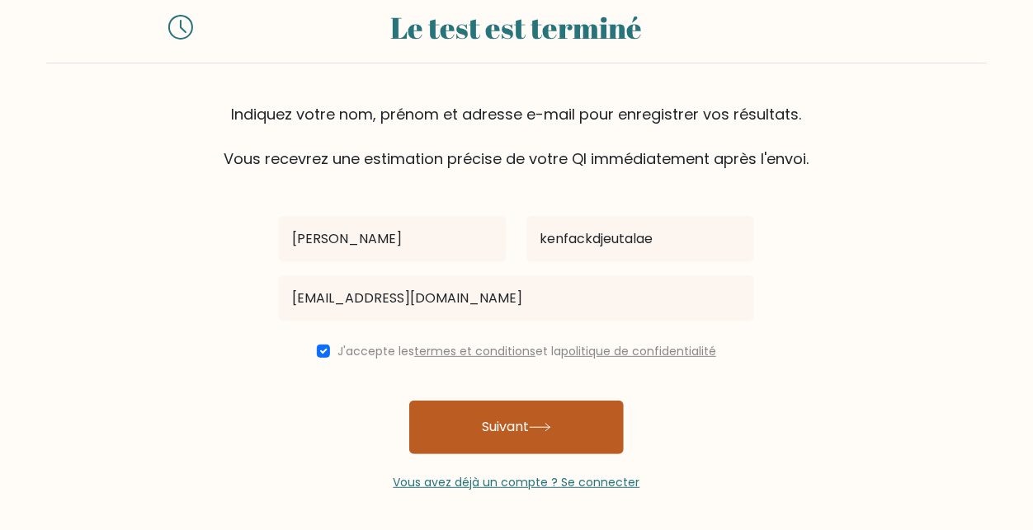
click at [536, 426] on icon at bounding box center [540, 427] width 22 height 9
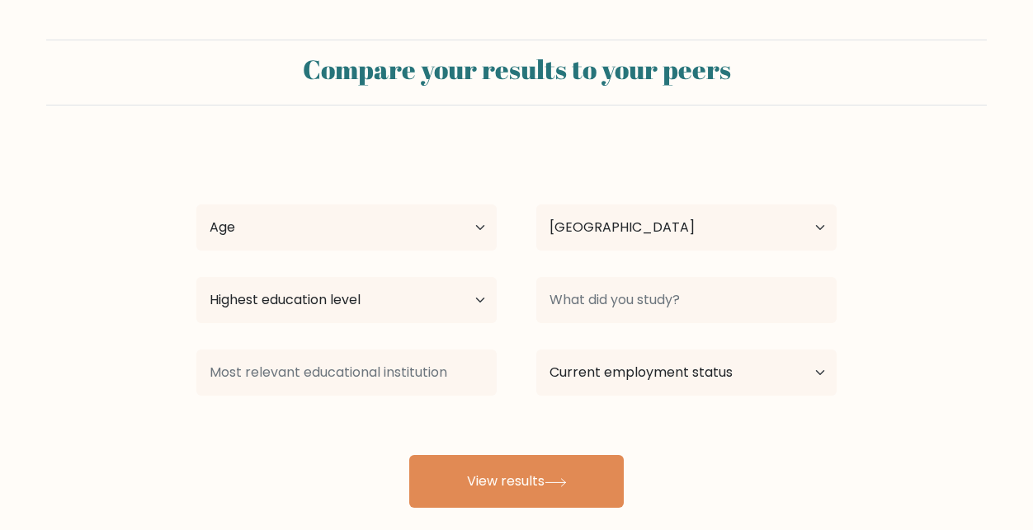
select select "CA"
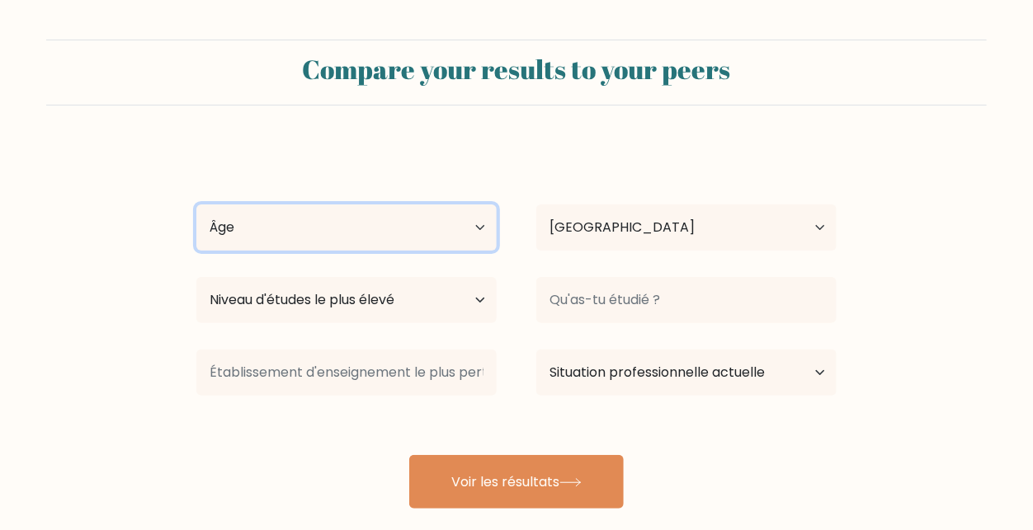
click at [439, 216] on select "Âge Under 18 years old 18-24 years old 25-34 years old 35-44 years old 45-54 ye…" at bounding box center [346, 228] width 300 height 46
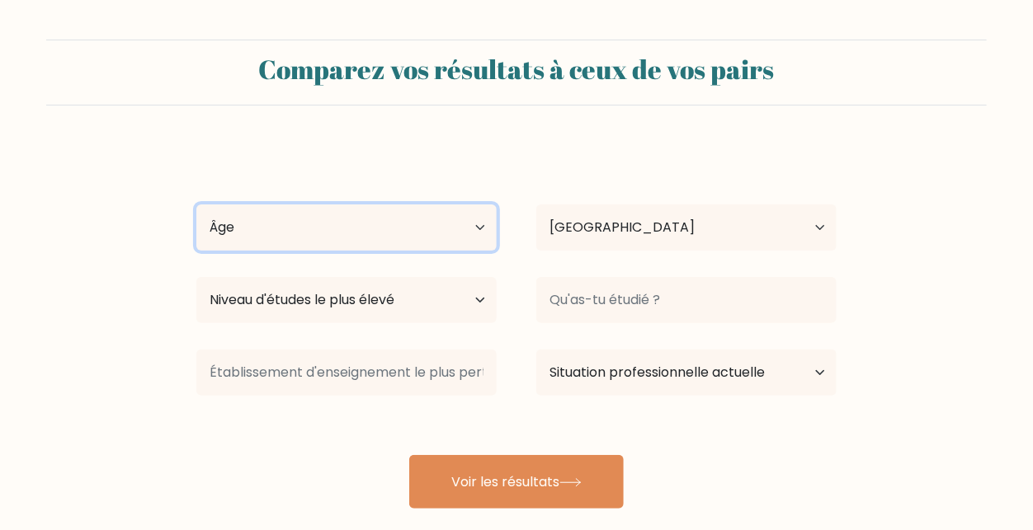
select select "min_18"
click at [196, 205] on select "Âge Moins de 18 ans 18-24 ans 25-34 ans 35-44 ans 45-54 ans 55-64 ans 65 ans et…" at bounding box center [346, 228] width 300 height 46
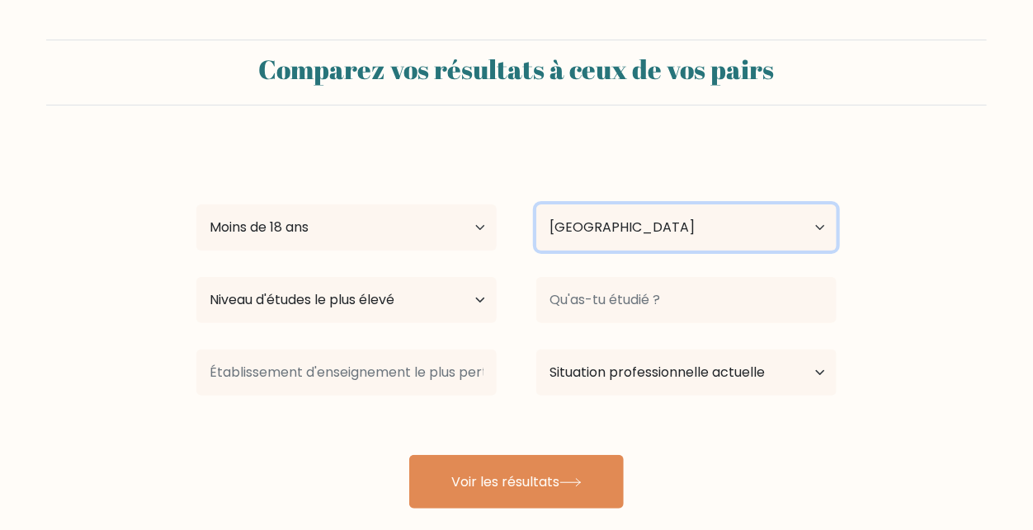
click at [659, 220] on select "Pays Afghanistan Albanie Algérie Samoa américaines Andorre Angola Anguilla Anta…" at bounding box center [686, 228] width 300 height 46
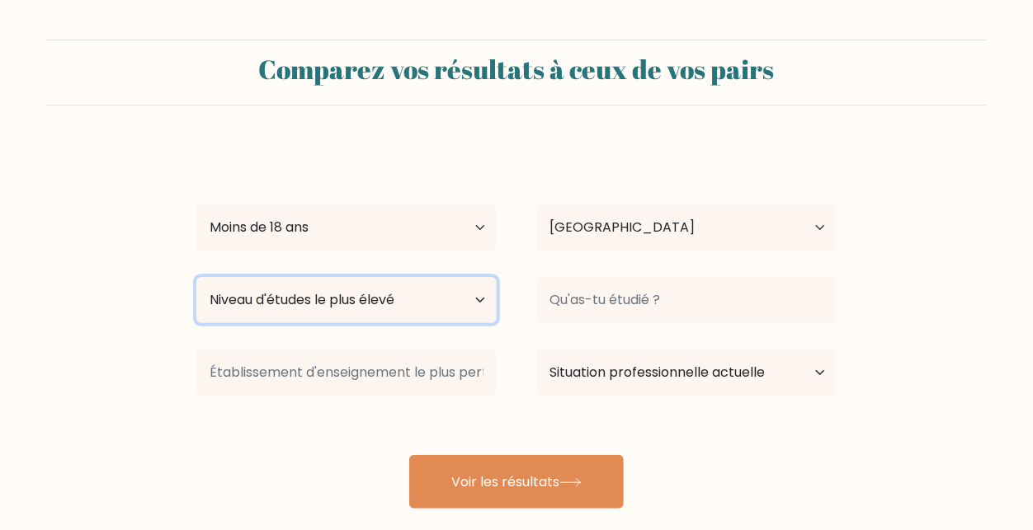
click at [398, 280] on select "Niveau d'études le plus élevé Pas de scolarité Primaire Premier cycle du second…" at bounding box center [346, 300] width 300 height 46
select select "lower_secondary"
click at [196, 277] on select "Niveau d'études le plus élevé Pas de scolarité Primaire Premier cycle du second…" at bounding box center [346, 300] width 300 height 46
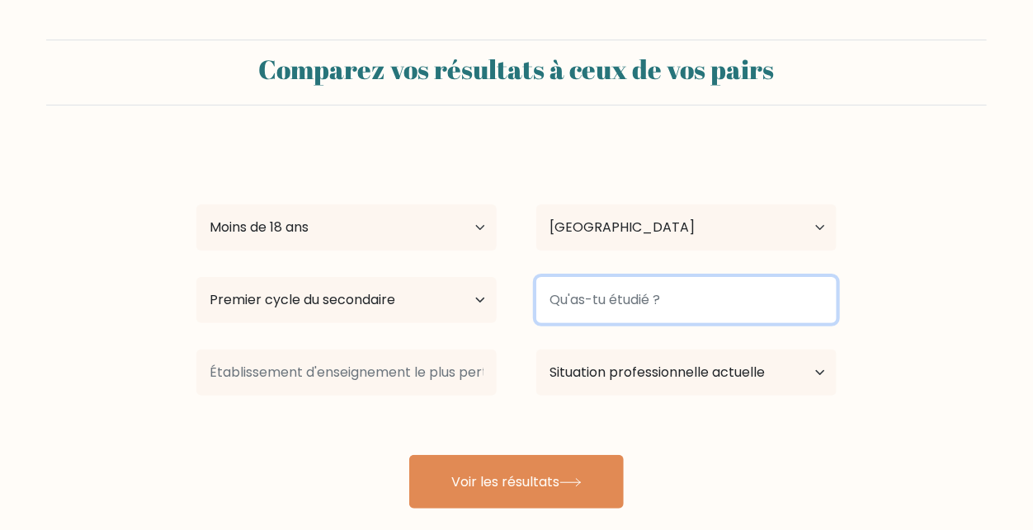
click at [726, 294] on input at bounding box center [686, 300] width 300 height 46
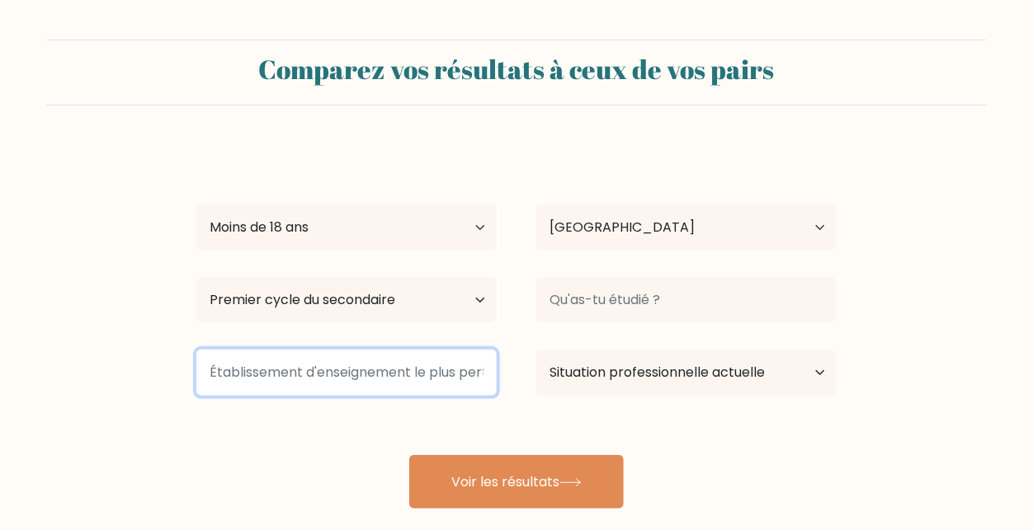
click at [288, 368] on input at bounding box center [346, 373] width 300 height 46
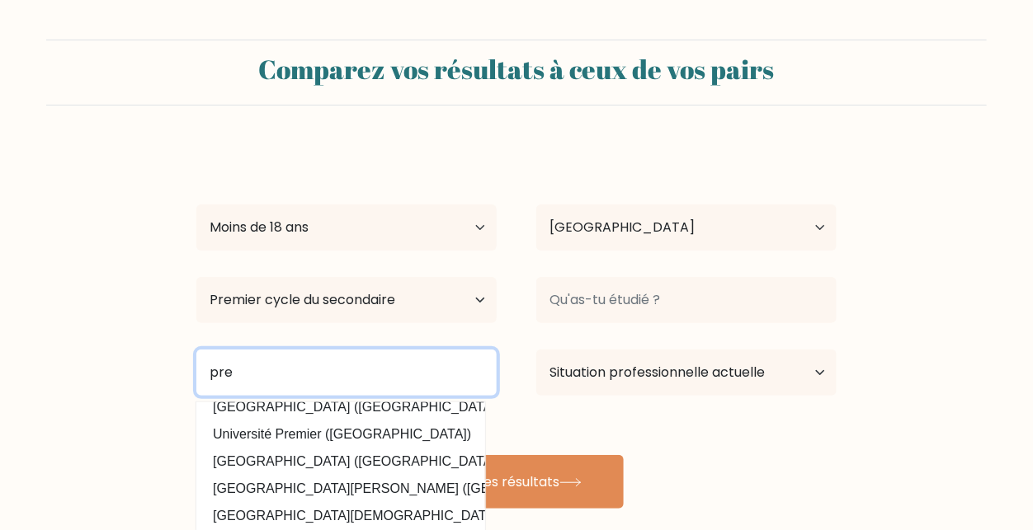
scroll to position [68, 0]
type input "p"
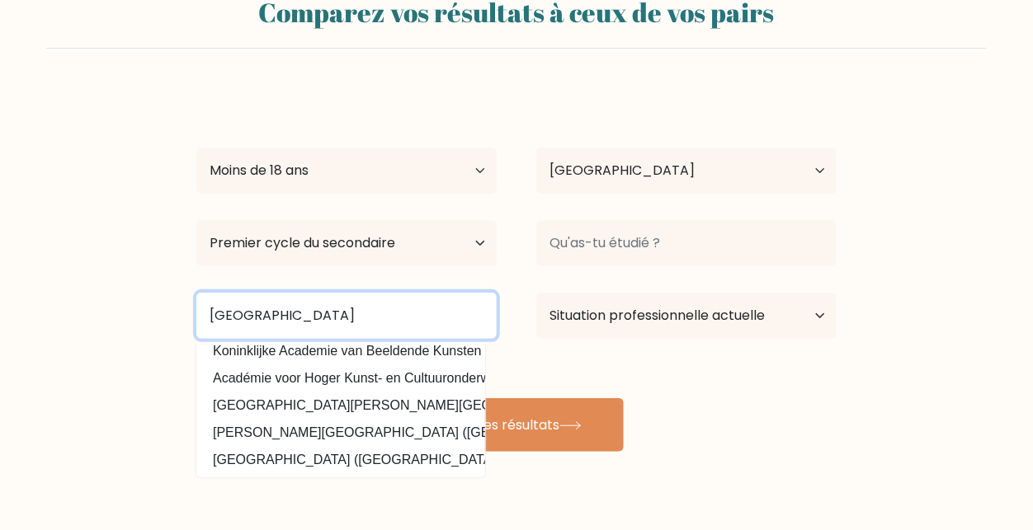
scroll to position [56, 0]
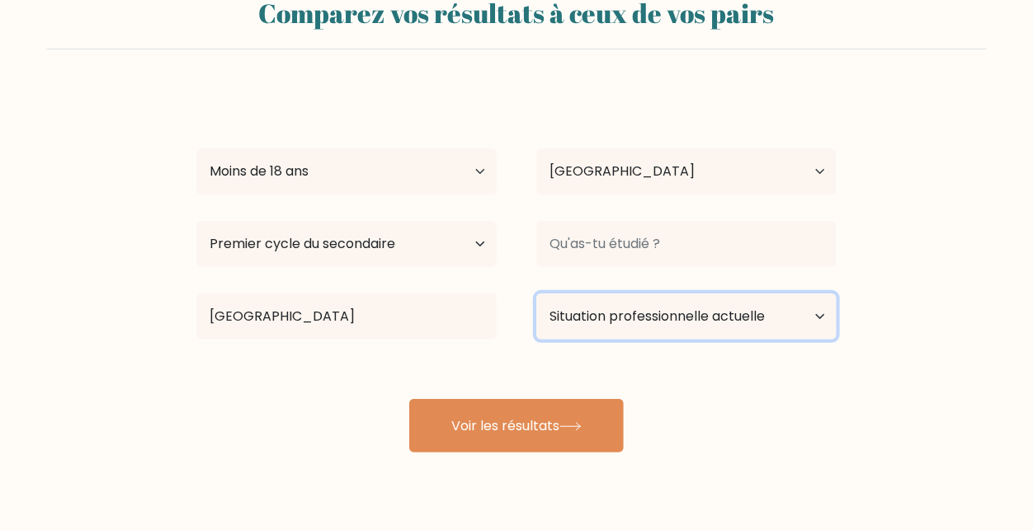
click at [571, 338] on select "Situation professionnelle actuelle Employé Étudiant À la retraite Autre / préfè…" at bounding box center [686, 317] width 300 height 46
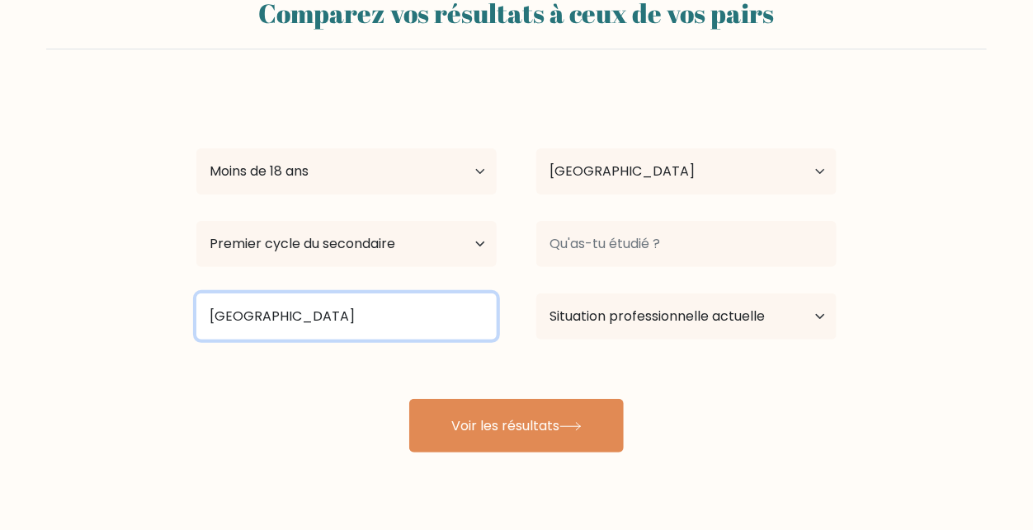
click at [290, 321] on input "academie st marie" at bounding box center [346, 317] width 300 height 46
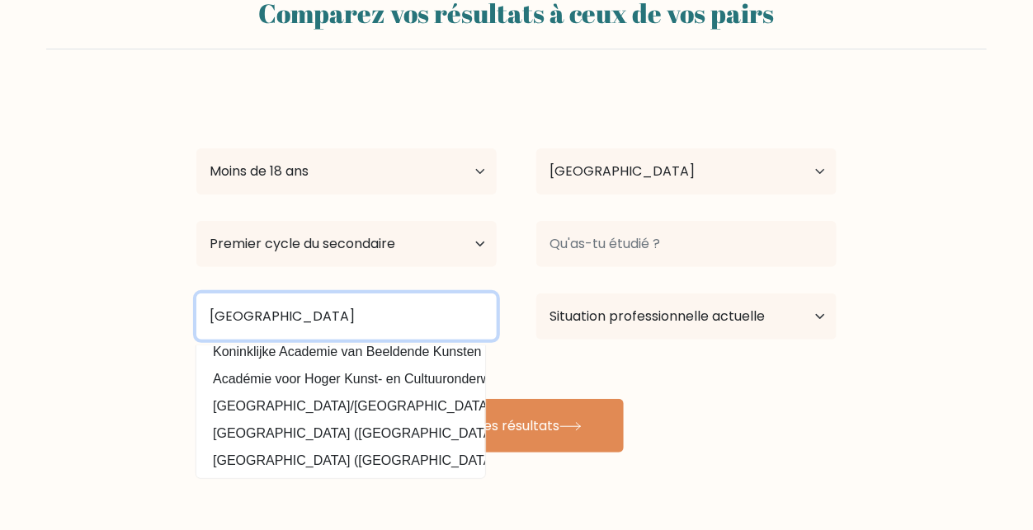
type input "academie saint marie"
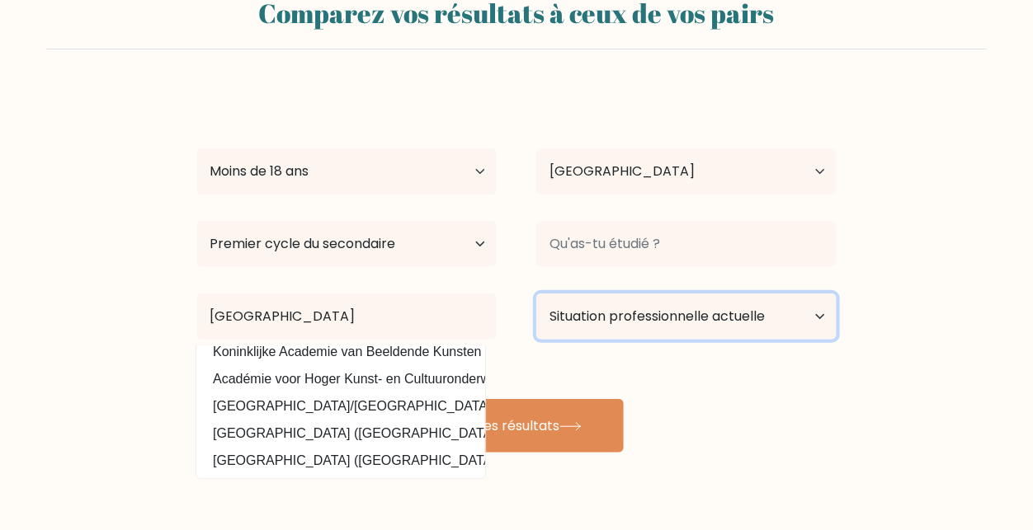
click at [700, 323] on select "Situation professionnelle actuelle Employé Étudiant À la retraite Autre / préfè…" at bounding box center [686, 317] width 300 height 46
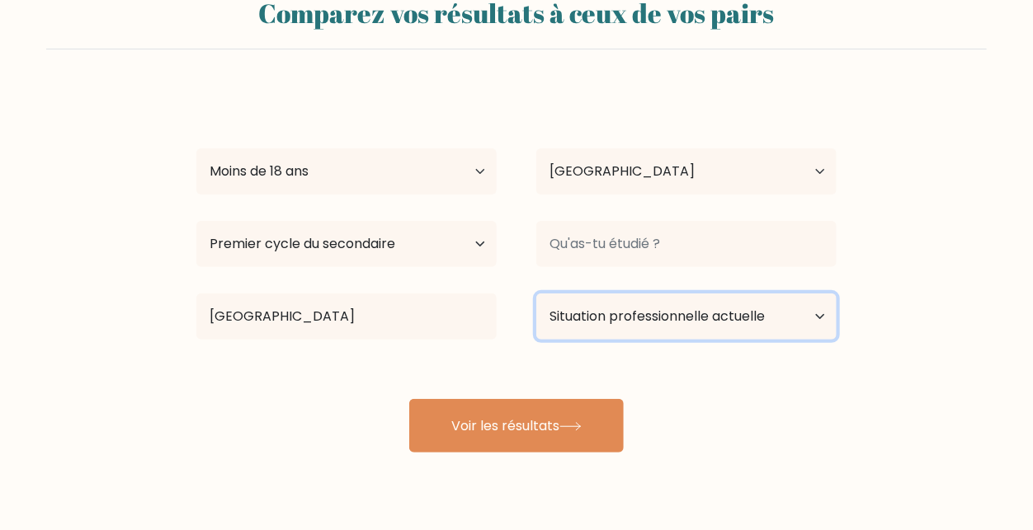
select select "student"
click at [536, 294] on select "Situation professionnelle actuelle Employé Étudiant À la retraite Autre / préfè…" at bounding box center [686, 317] width 300 height 46
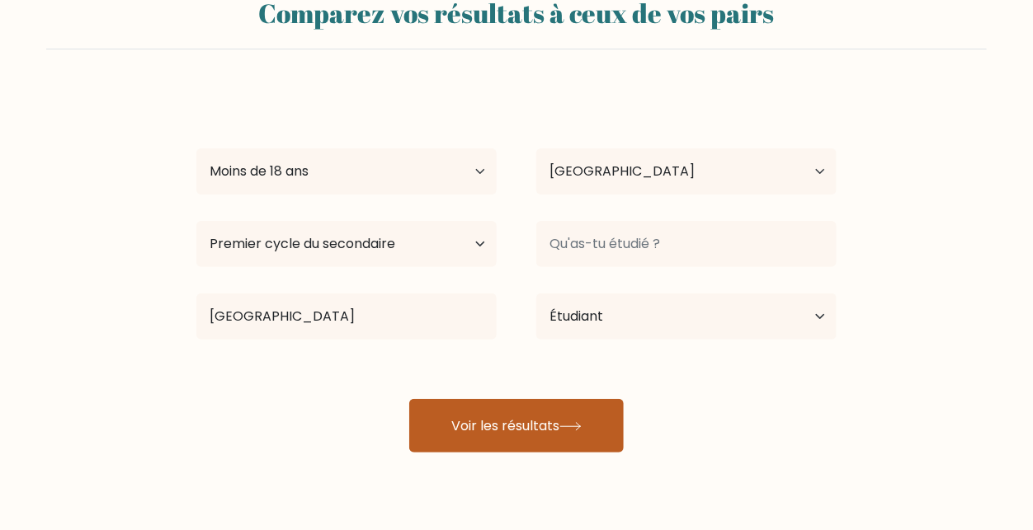
click at [535, 422] on font "Voir les résultats" at bounding box center [505, 426] width 108 height 19
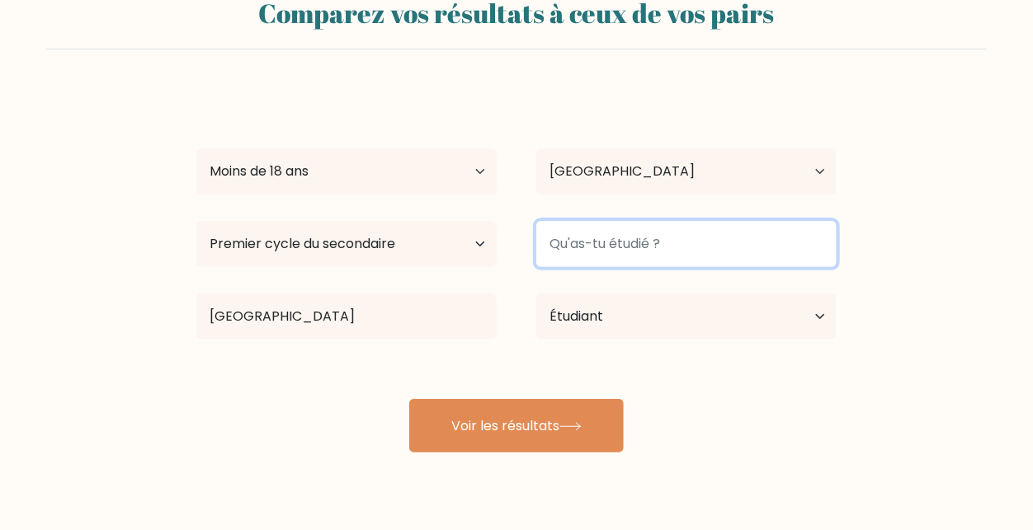
click at [631, 236] on input at bounding box center [686, 244] width 300 height 46
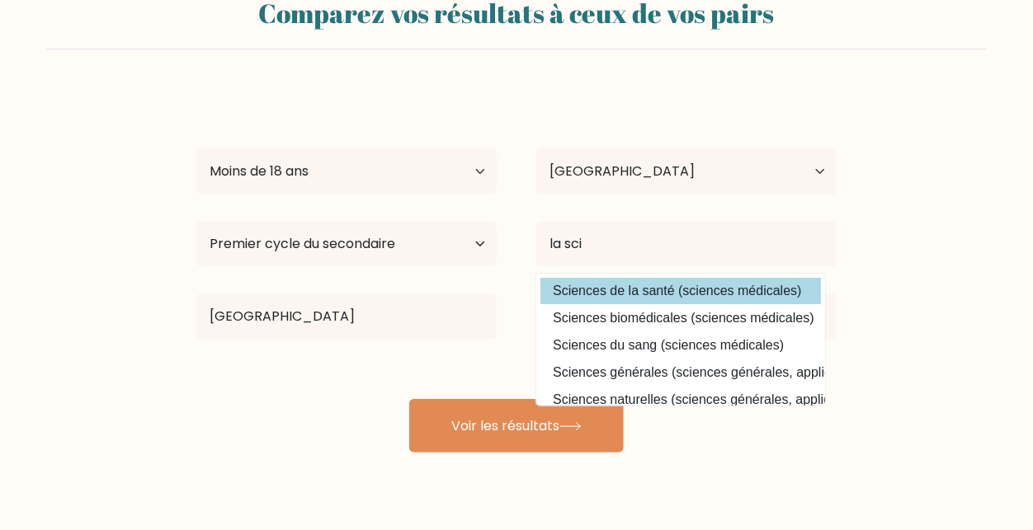
click at [630, 285] on option "Sciences de la santé (sciences médicales)" at bounding box center [680, 291] width 280 height 26
type input "Healthcare Science"
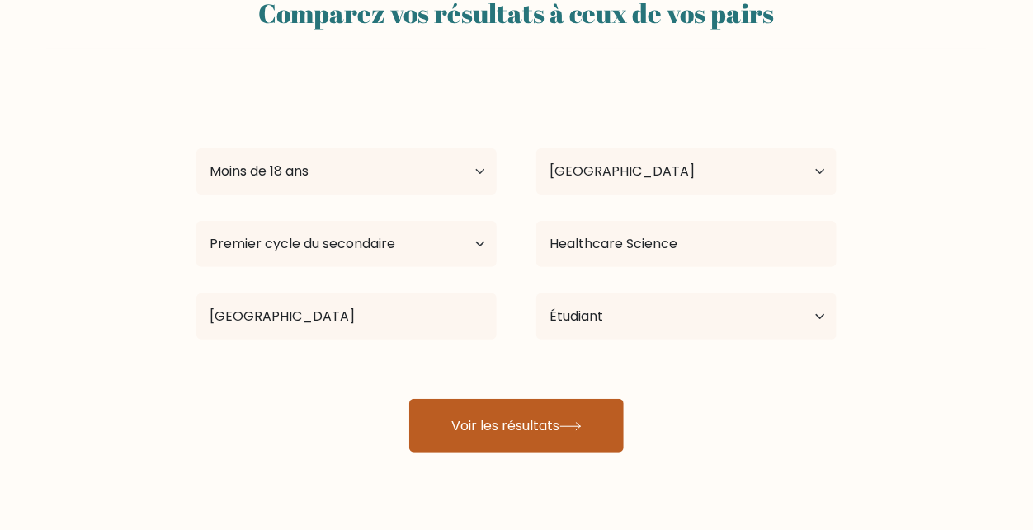
click at [459, 413] on button "Voir les résultats" at bounding box center [516, 426] width 214 height 54
